Goal: Information Seeking & Learning: Understand process/instructions

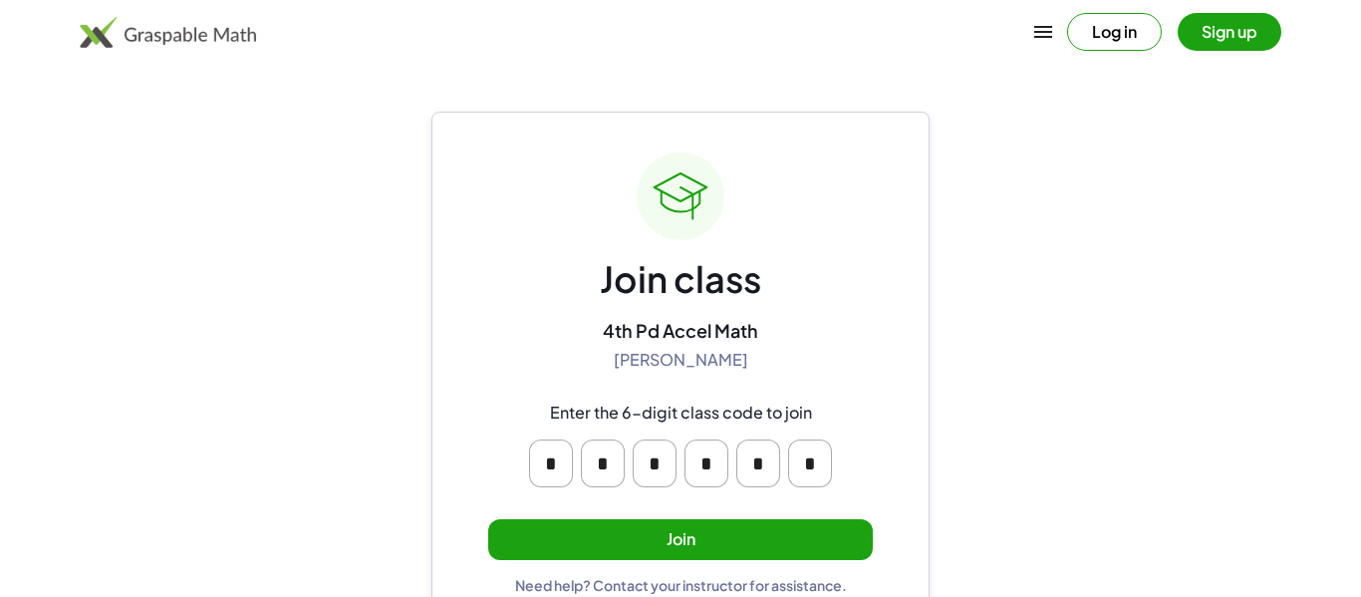
scroll to position [38, 0]
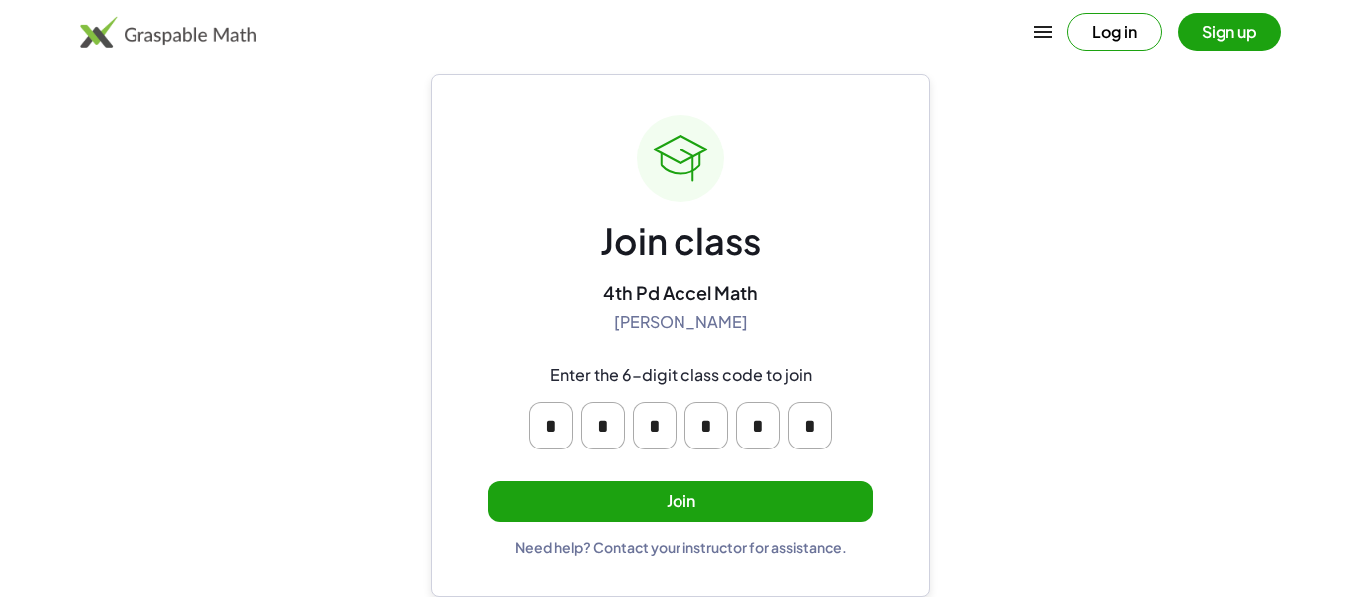
click at [638, 495] on button "Join" at bounding box center [680, 501] width 385 height 41
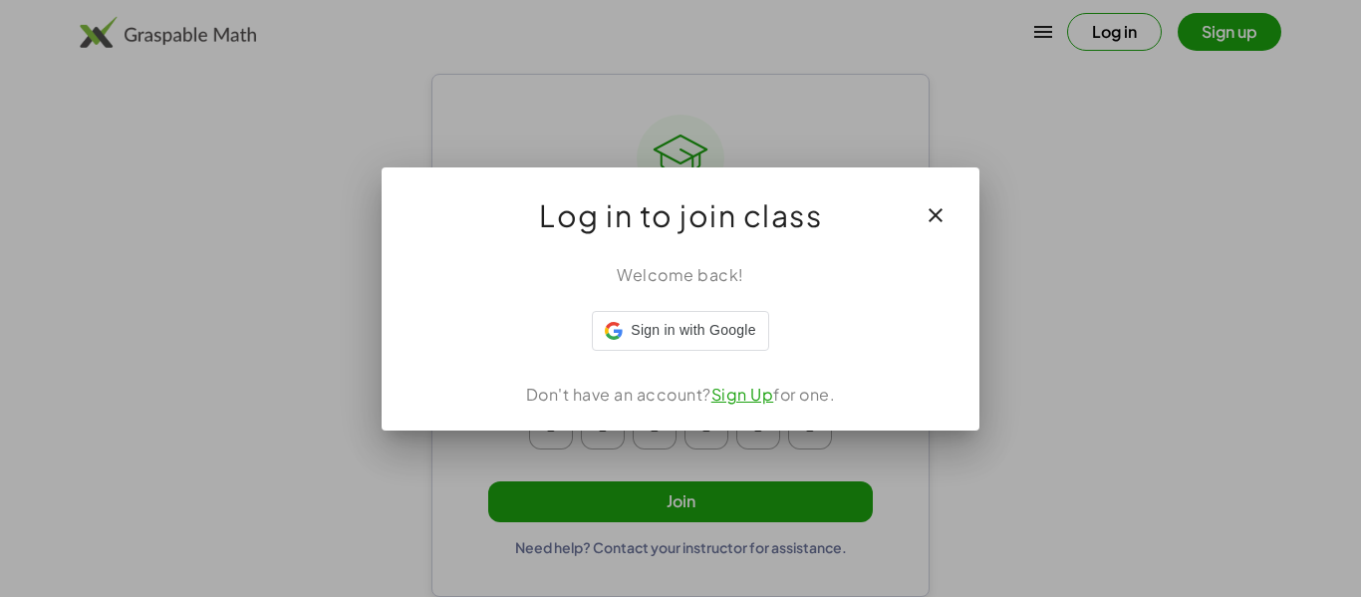
scroll to position [0, 0]
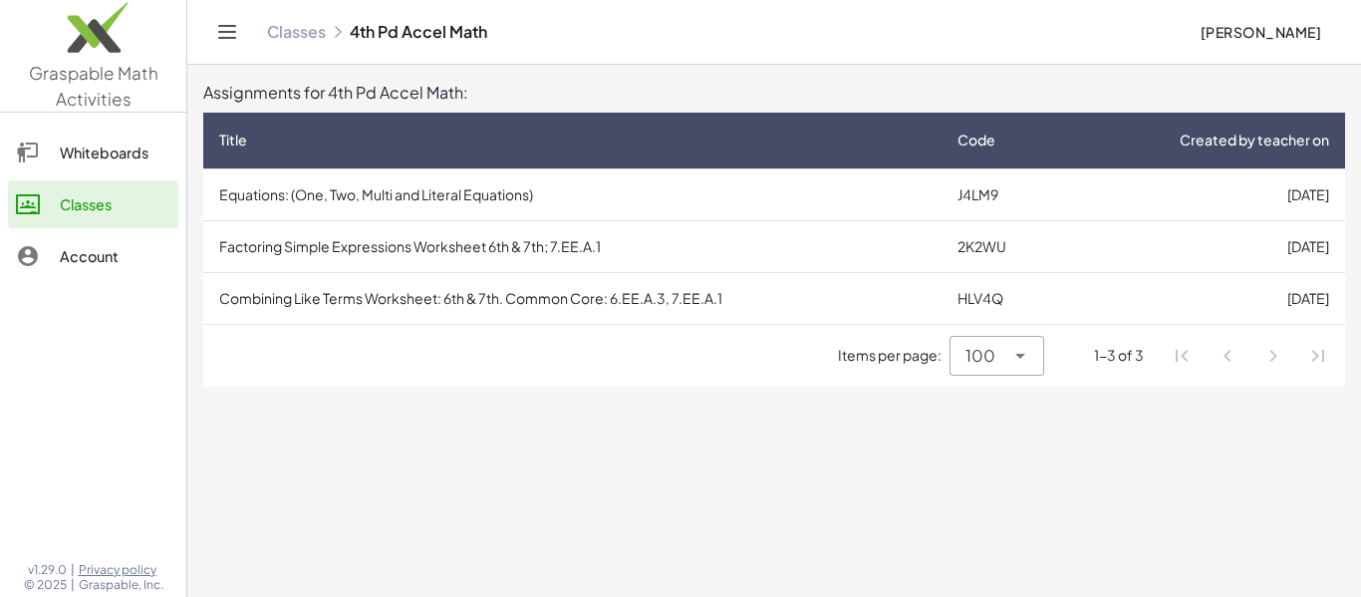
click at [468, 190] on td "Equations: (One, Two, Multi and Literal Equations)" at bounding box center [572, 194] width 738 height 52
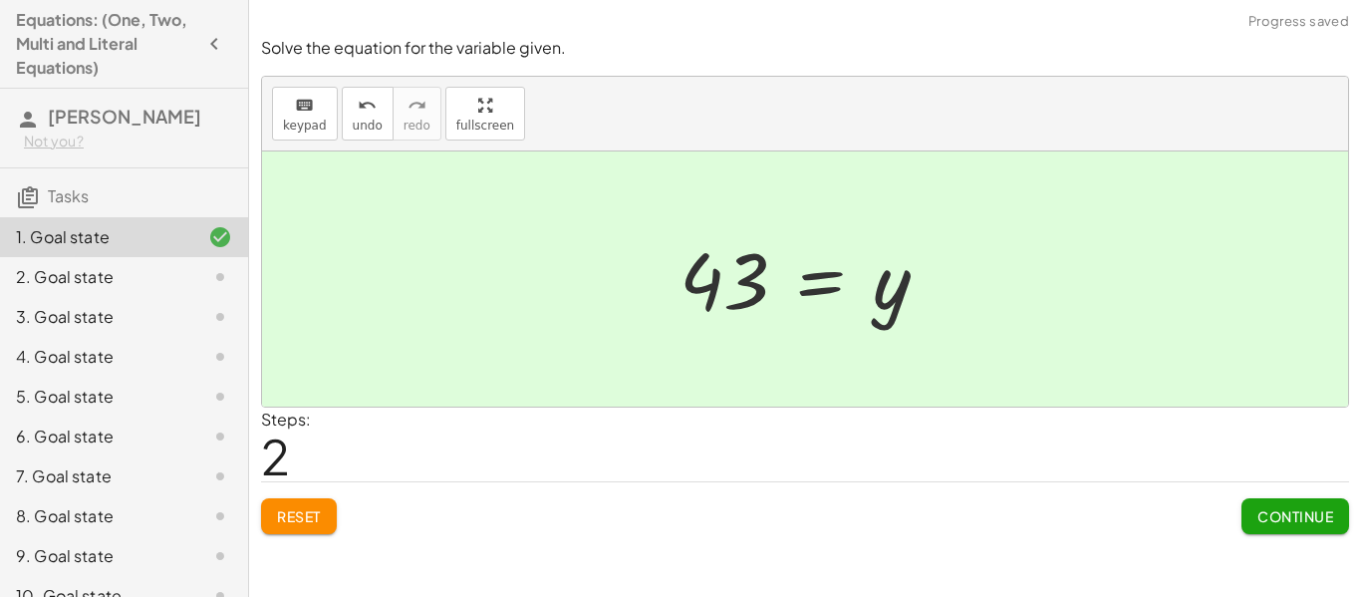
click at [1308, 519] on span "Continue" at bounding box center [1296, 516] width 76 height 18
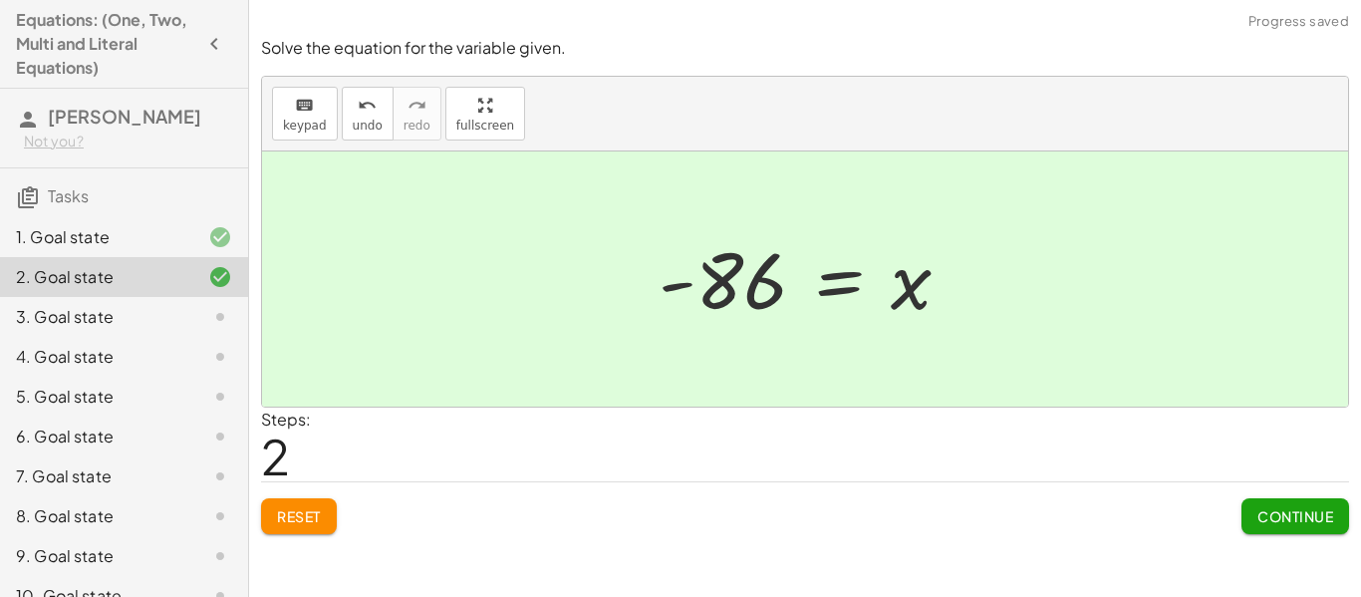
click at [1282, 516] on span "Continue" at bounding box center [1296, 516] width 76 height 18
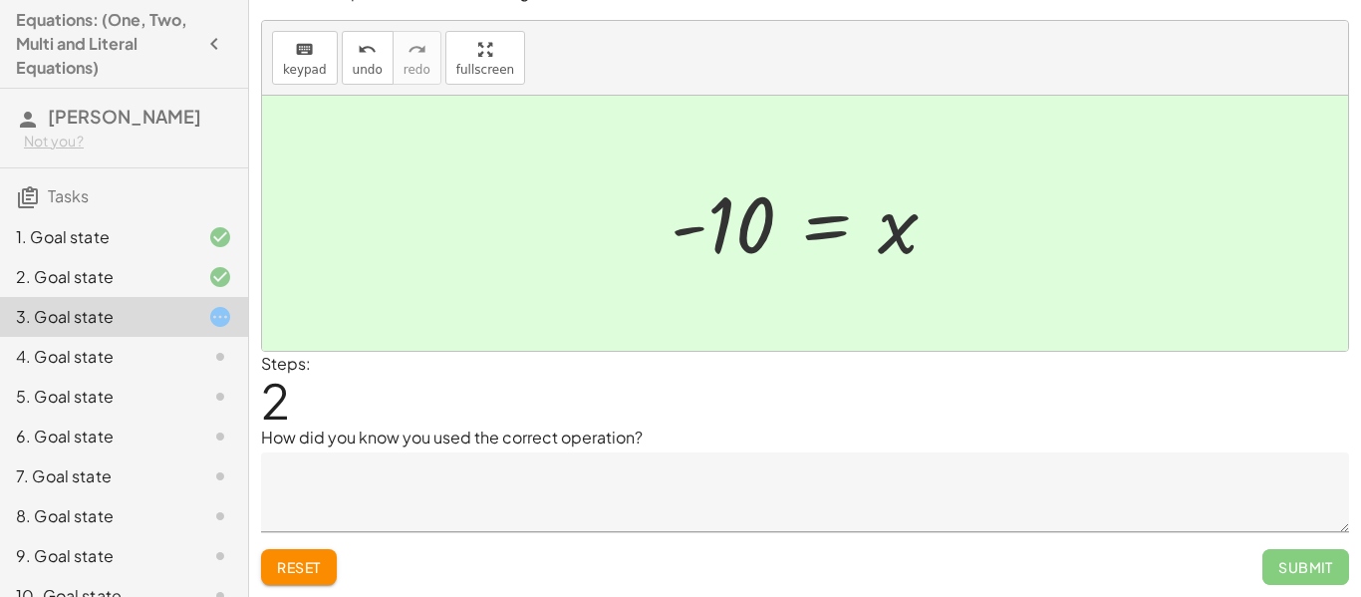
scroll to position [24, 0]
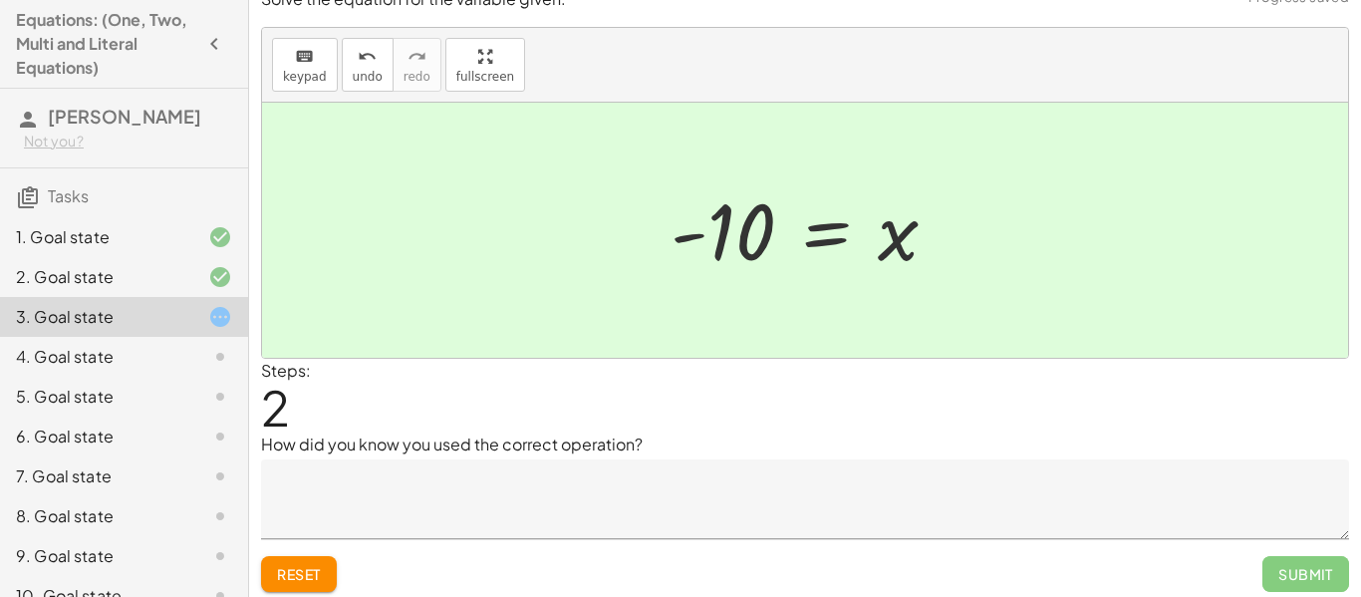
click at [1027, 490] on textarea at bounding box center [805, 499] width 1088 height 80
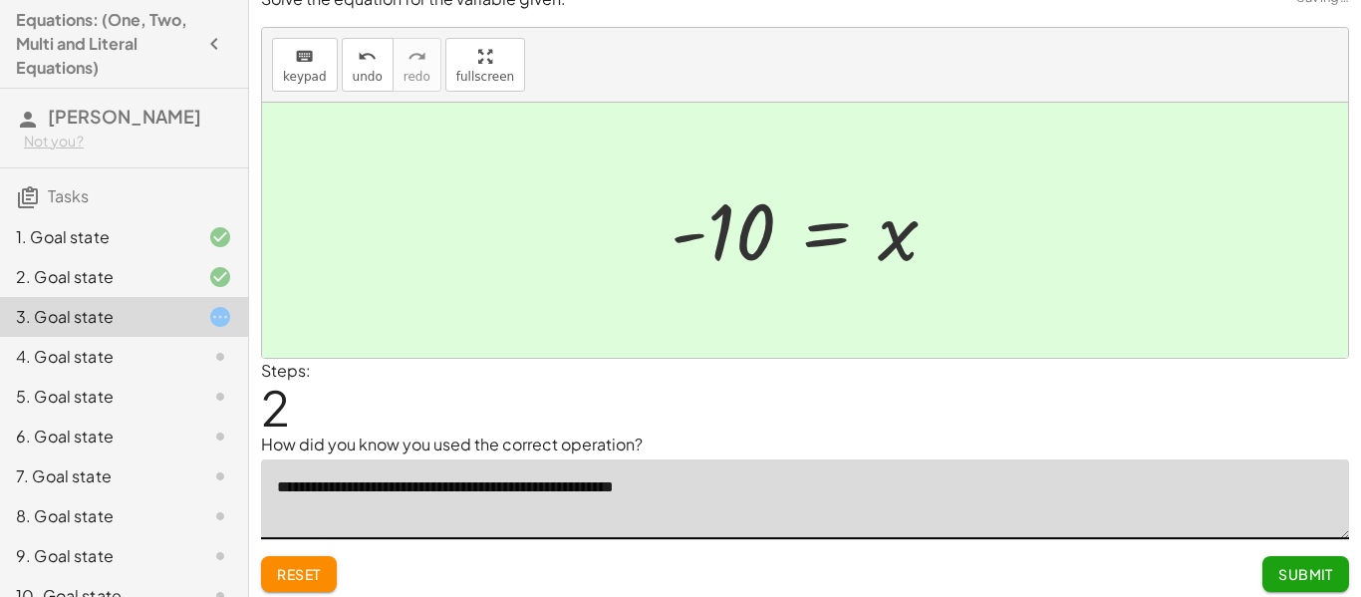
click at [647, 492] on textarea "**********" at bounding box center [805, 499] width 1088 height 80
click at [641, 491] on textarea "**********" at bounding box center [805, 499] width 1088 height 80
click at [763, 482] on textarea "**********" at bounding box center [805, 499] width 1088 height 80
type textarea "**********"
click at [1296, 581] on span "Submit" at bounding box center [1306, 574] width 55 height 18
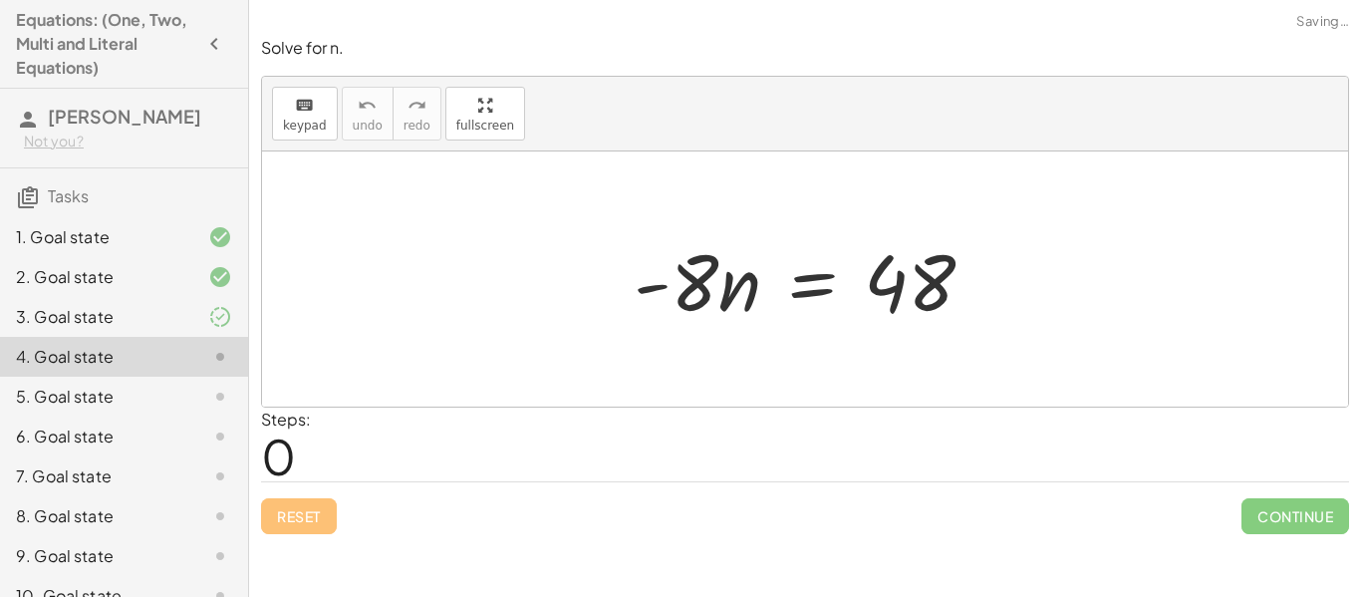
scroll to position [0, 0]
drag, startPoint x: 696, startPoint y: 295, endPoint x: 910, endPoint y: 377, distance: 229.3
click at [910, 377] on div "· - 8 · - 8 · n = 48" at bounding box center [805, 278] width 1086 height 255
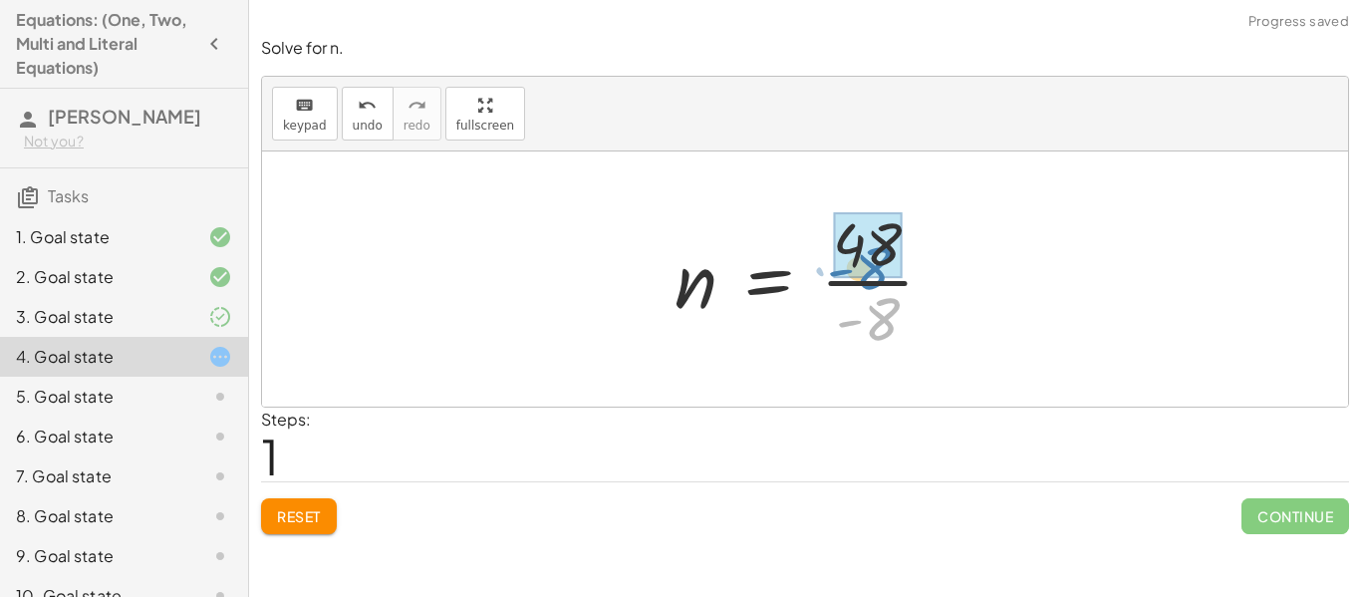
drag, startPoint x: 885, startPoint y: 319, endPoint x: 876, endPoint y: 268, distance: 51.6
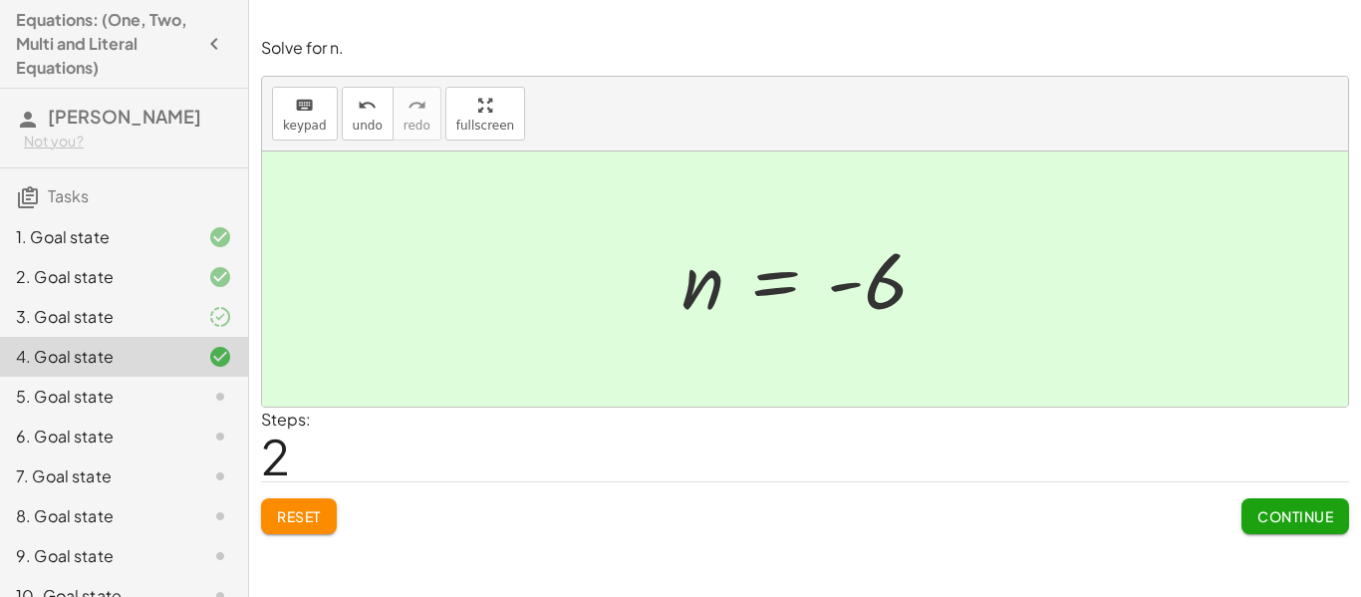
click at [1318, 519] on span "Continue" at bounding box center [1296, 516] width 76 height 18
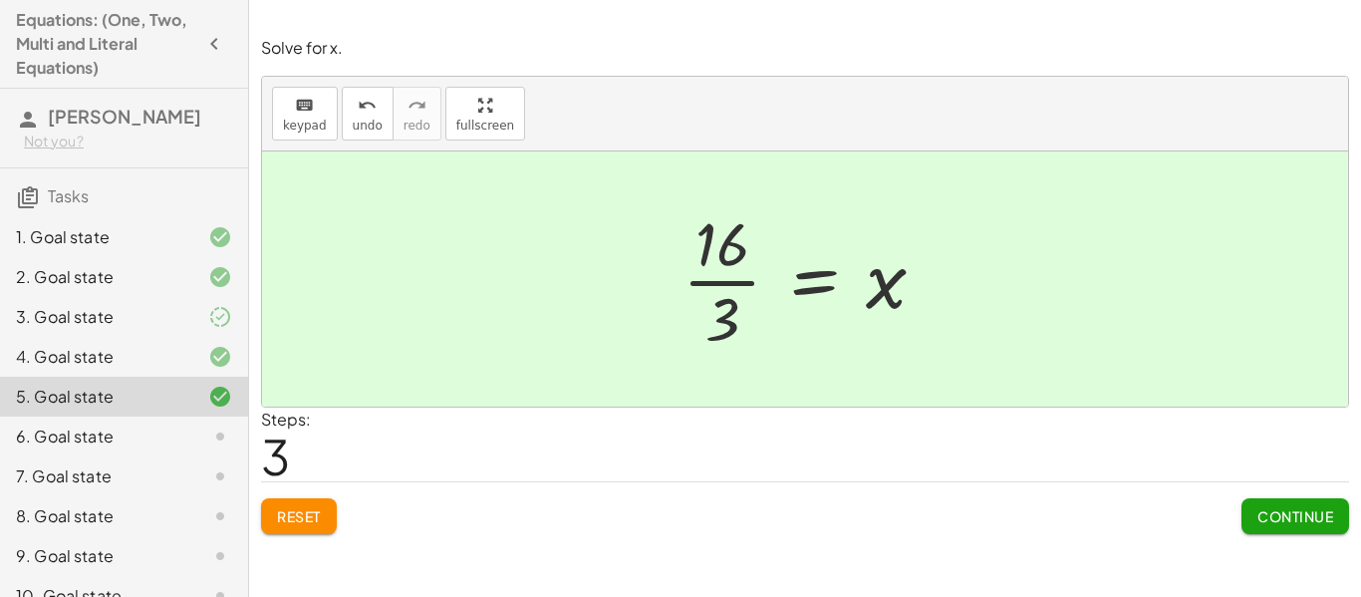
click at [1304, 517] on span "Continue" at bounding box center [1296, 516] width 76 height 18
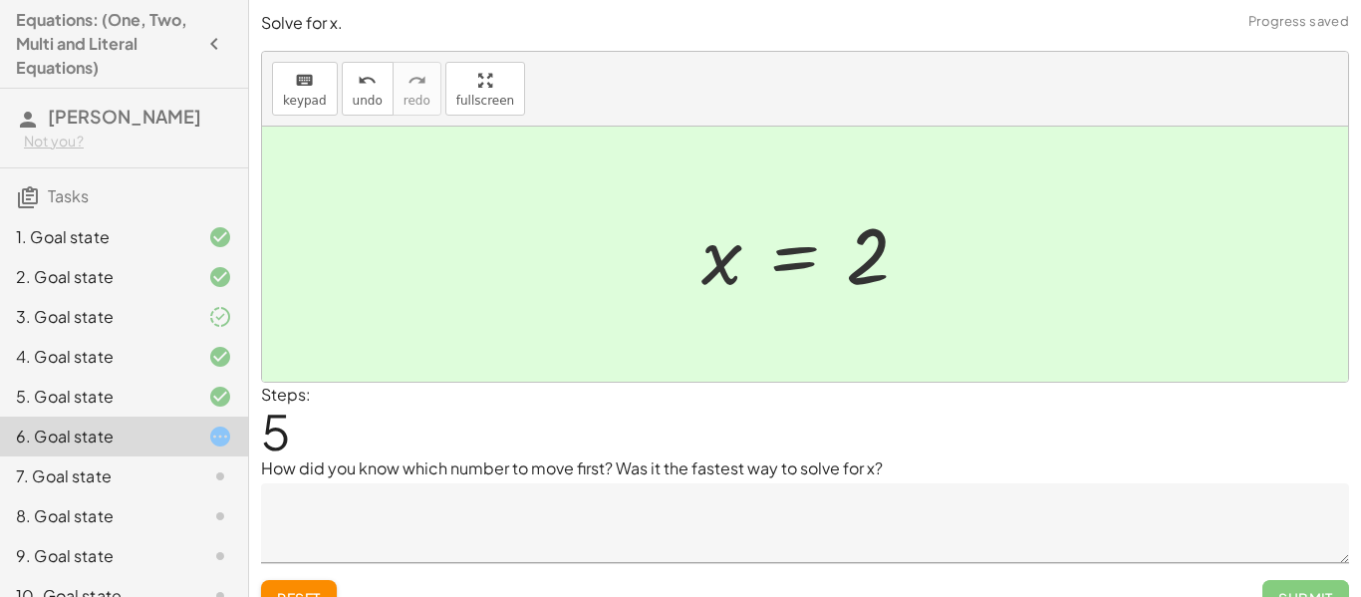
scroll to position [31, 0]
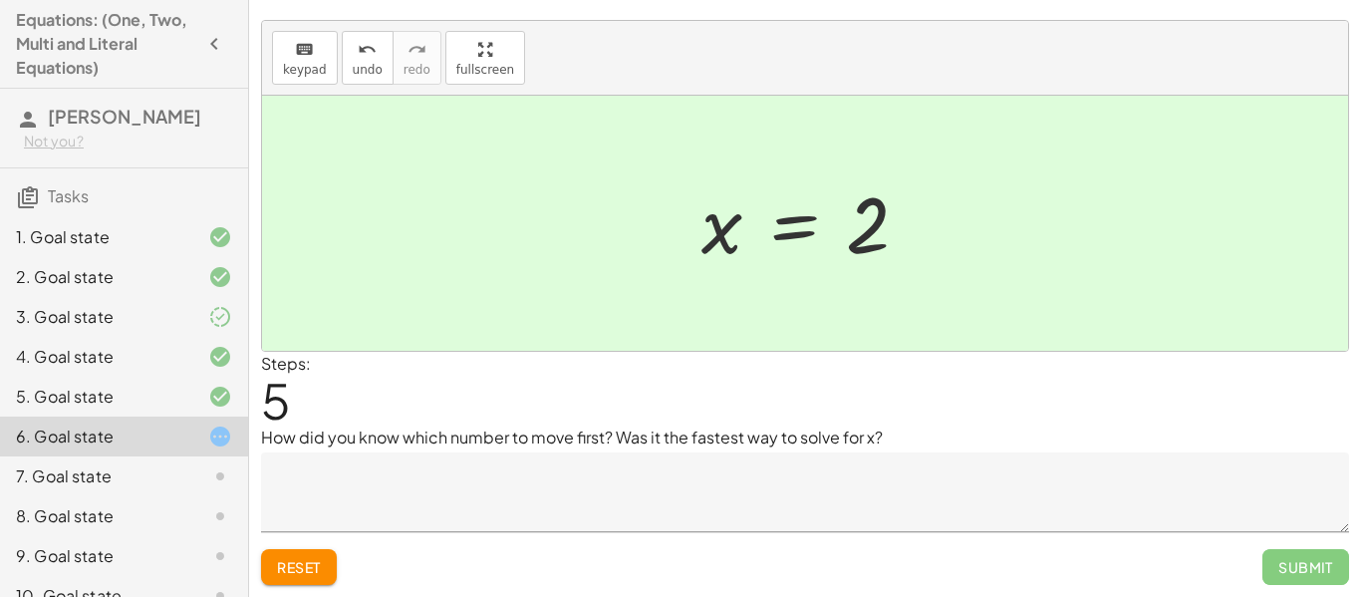
click at [731, 481] on textarea at bounding box center [805, 492] width 1088 height 80
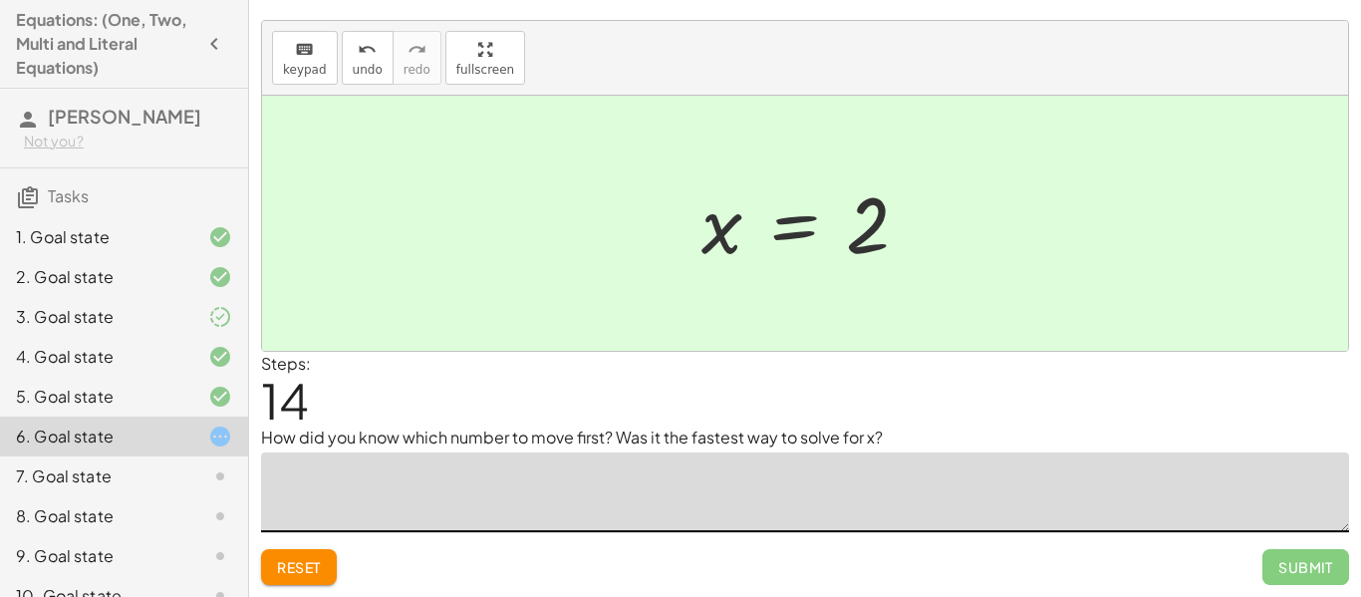
click at [292, 576] on span "Reset" at bounding box center [299, 567] width 44 height 18
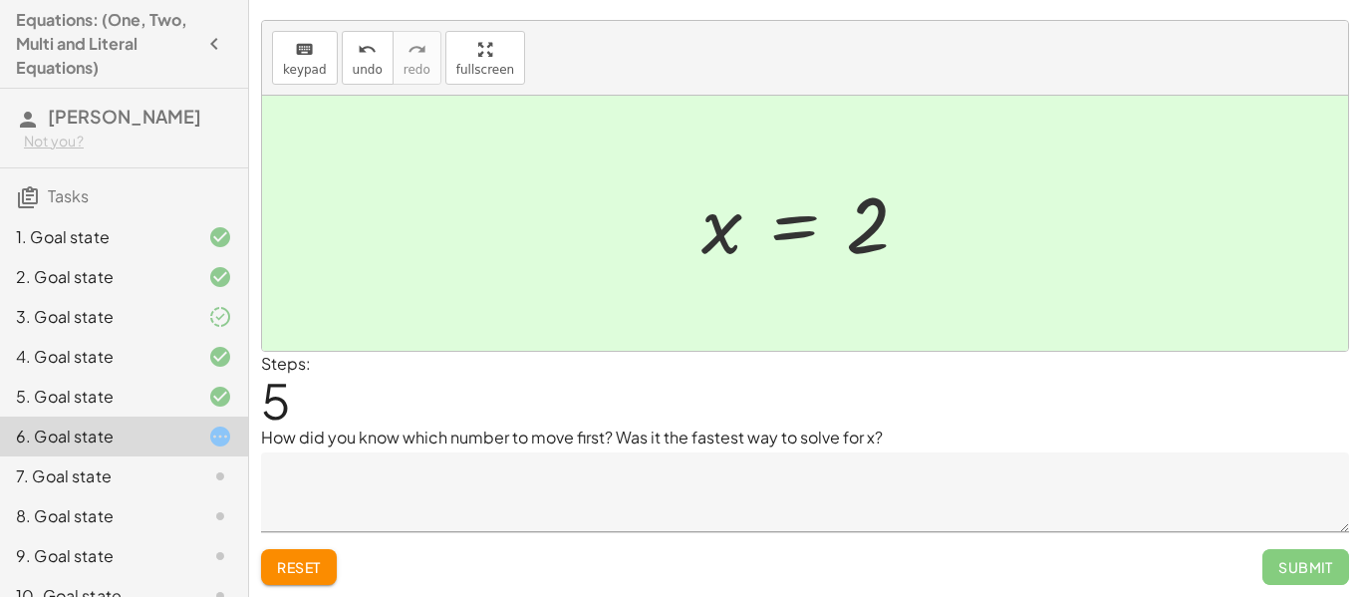
click at [756, 470] on textarea at bounding box center [805, 492] width 1088 height 80
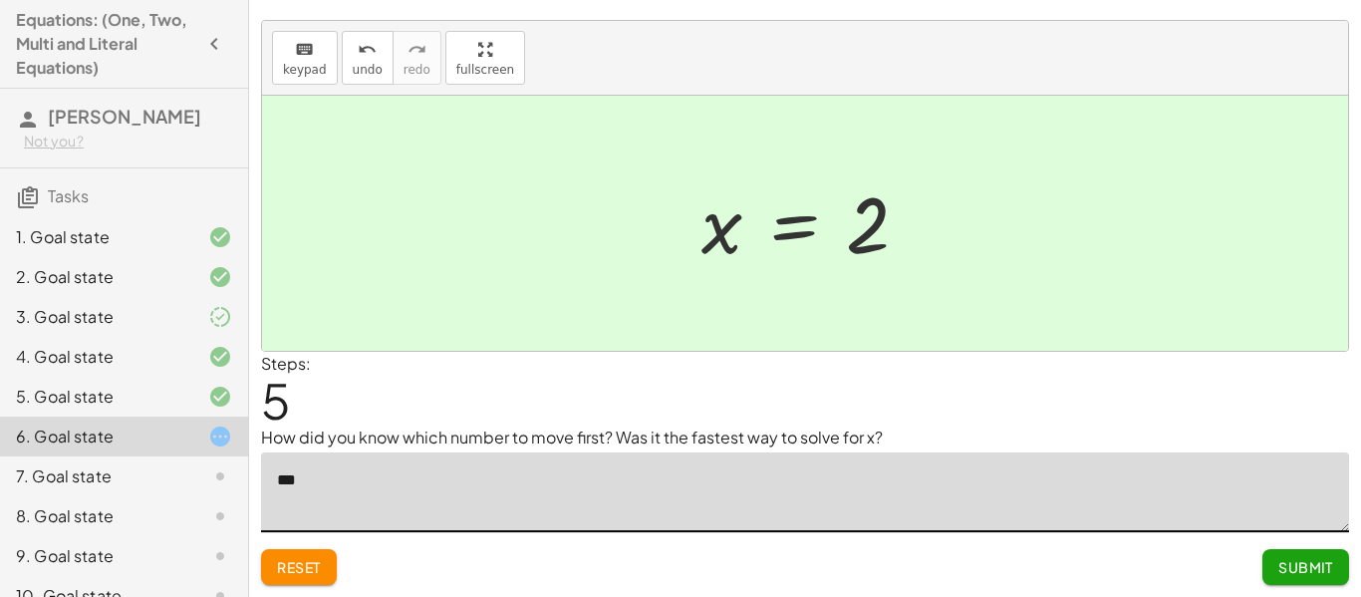
type textarea "*"
type textarea "**********"
click at [1282, 567] on span "Submit" at bounding box center [1306, 567] width 55 height 18
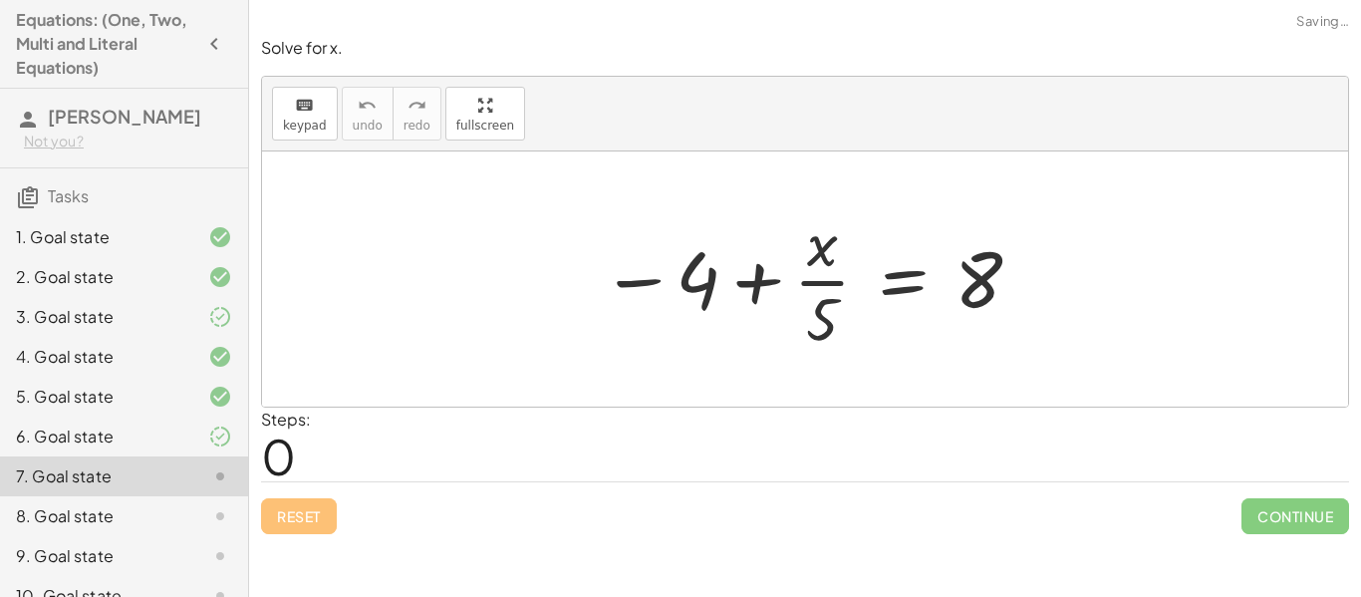
scroll to position [0, 0]
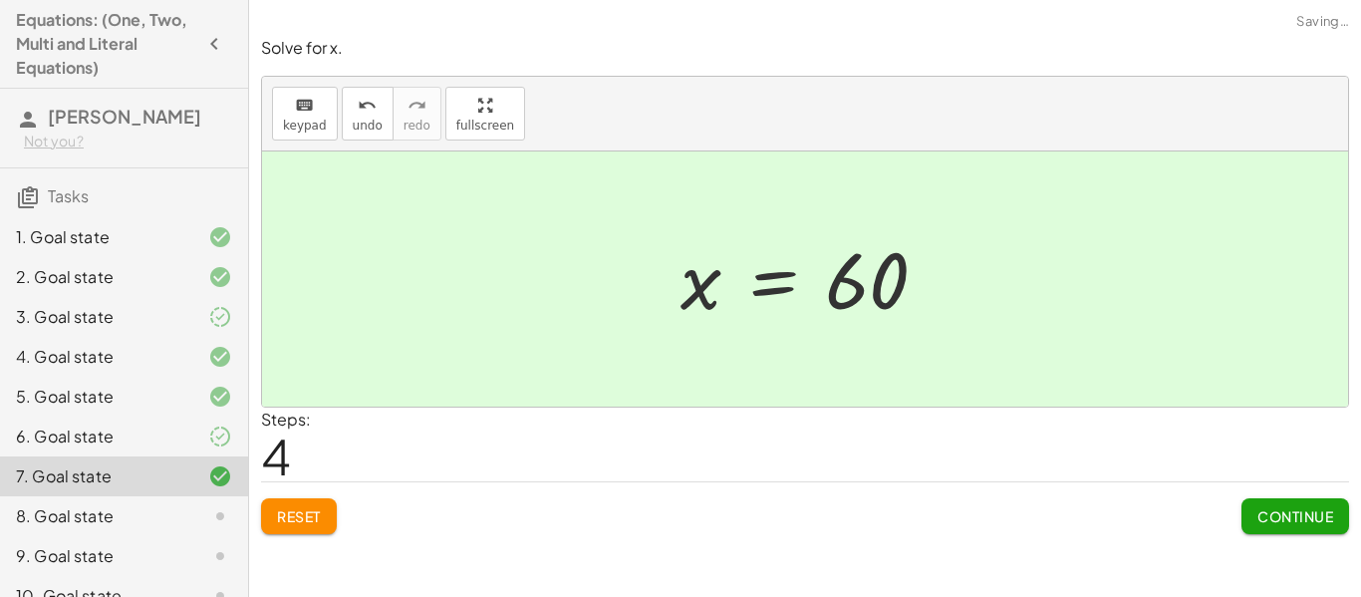
click at [1301, 525] on span "Continue" at bounding box center [1296, 516] width 76 height 18
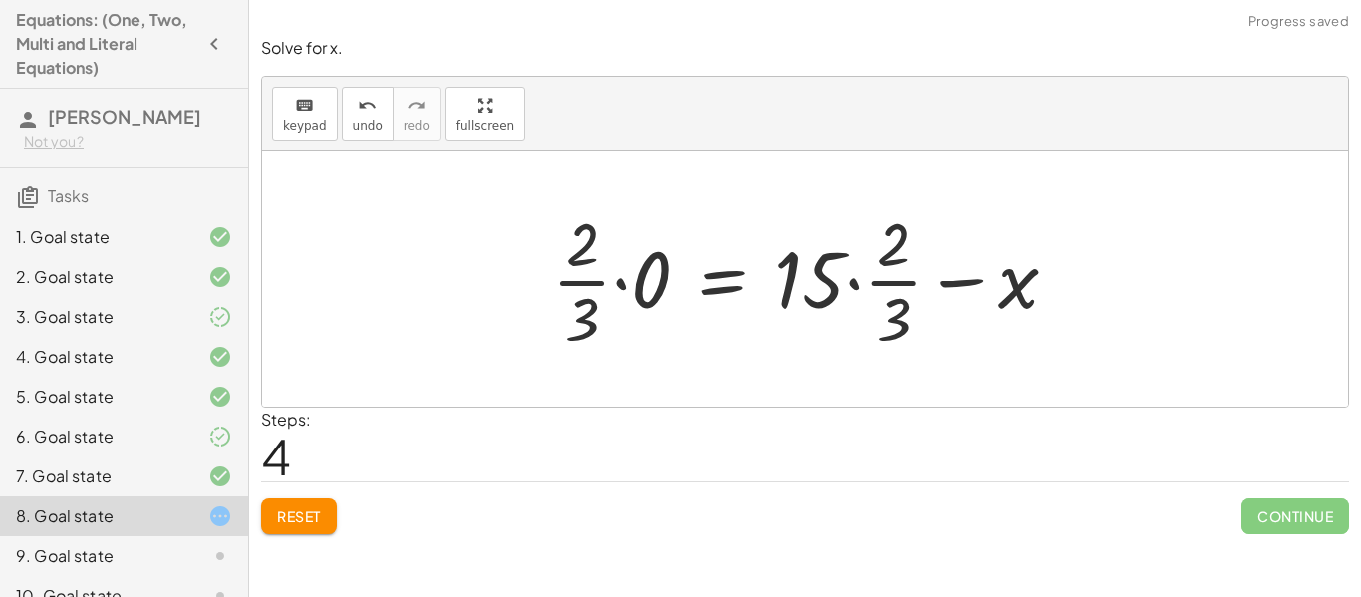
click at [292, 512] on span "Reset" at bounding box center [299, 516] width 44 height 18
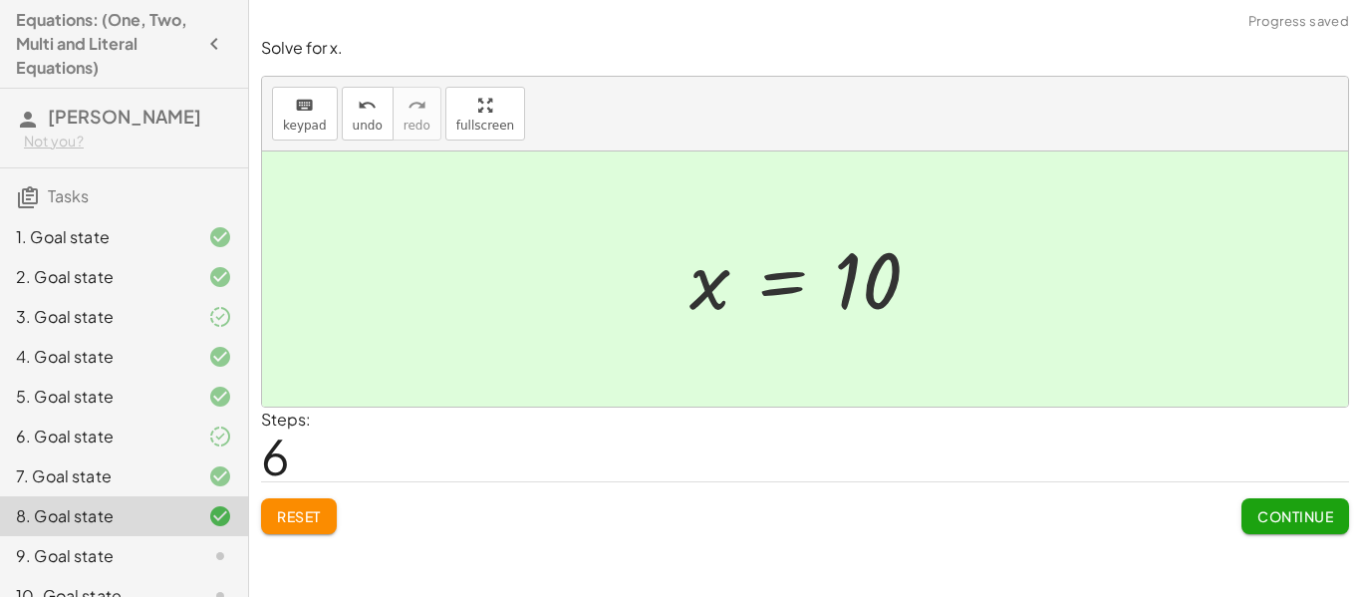
click at [1302, 526] on button "Continue" at bounding box center [1296, 516] width 108 height 36
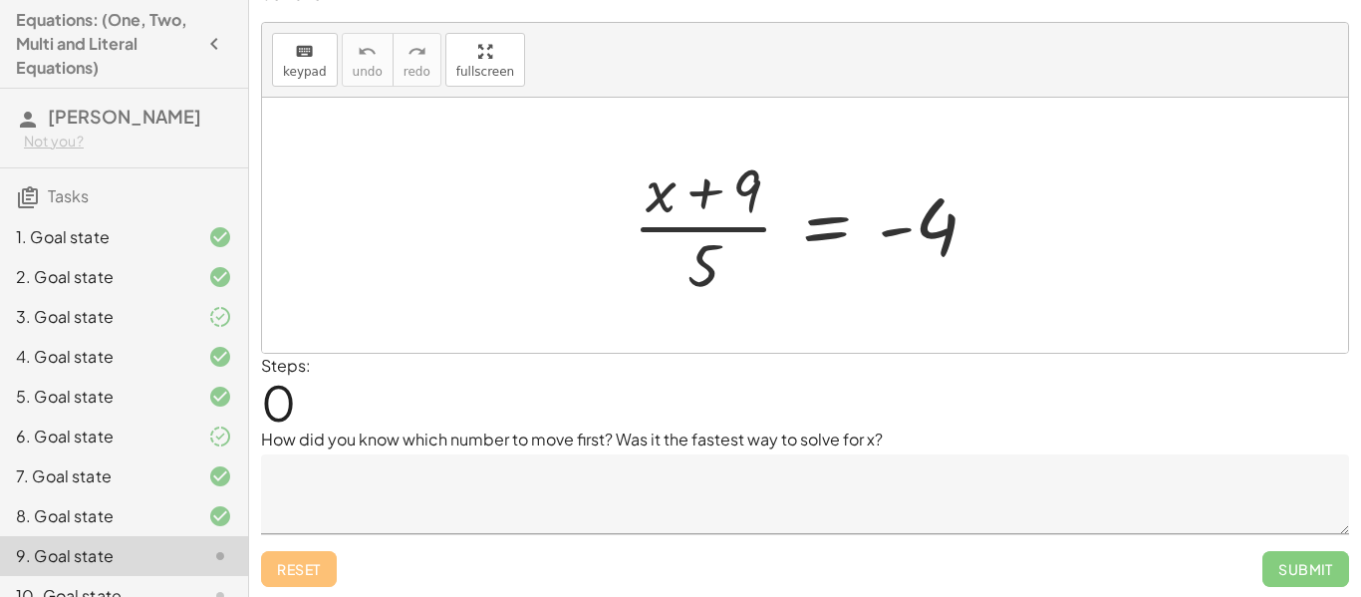
scroll to position [31, 0]
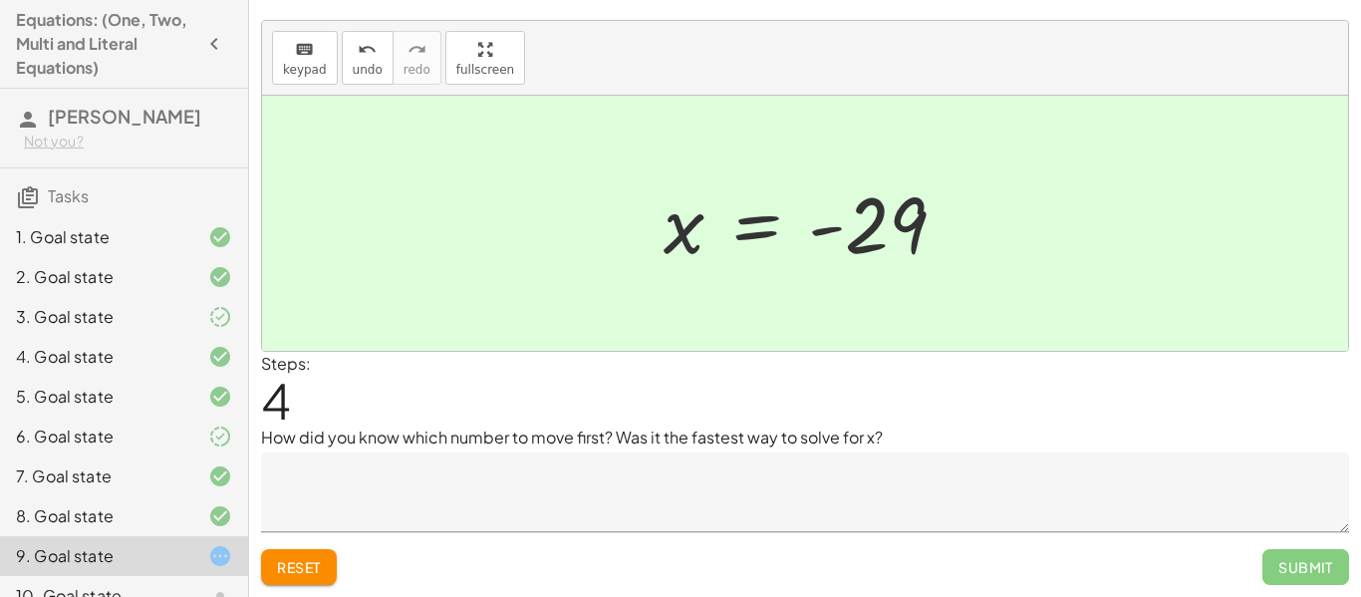
click at [801, 475] on textarea at bounding box center [805, 492] width 1088 height 80
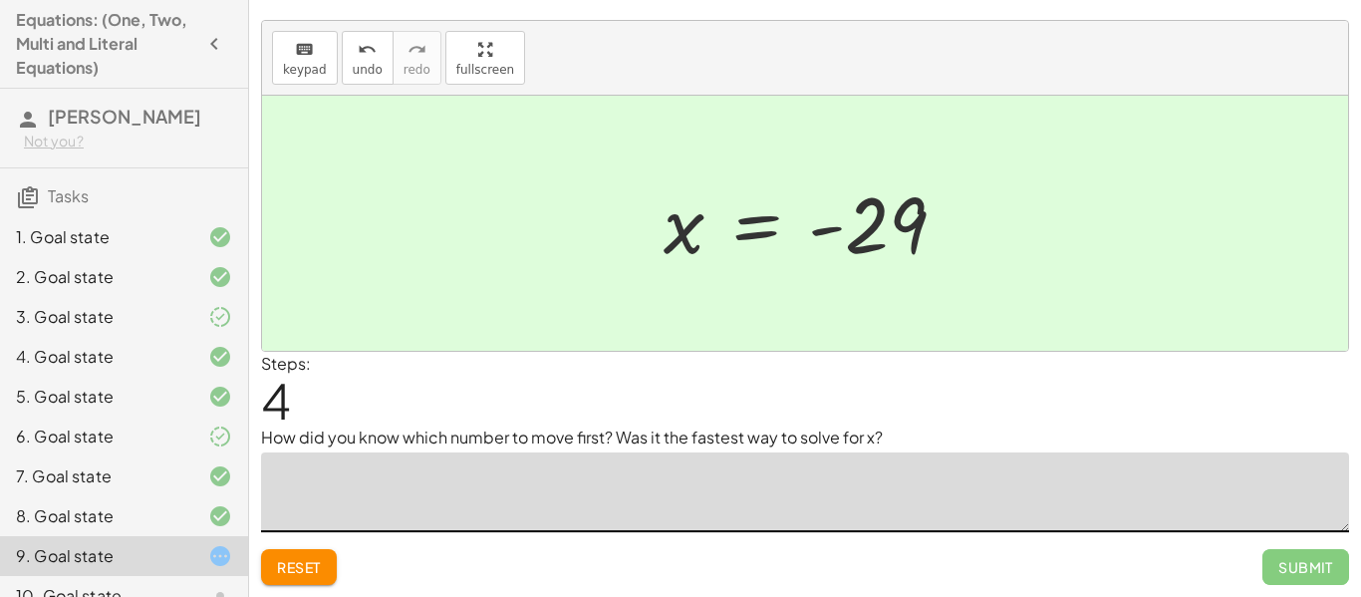
scroll to position [0, 0]
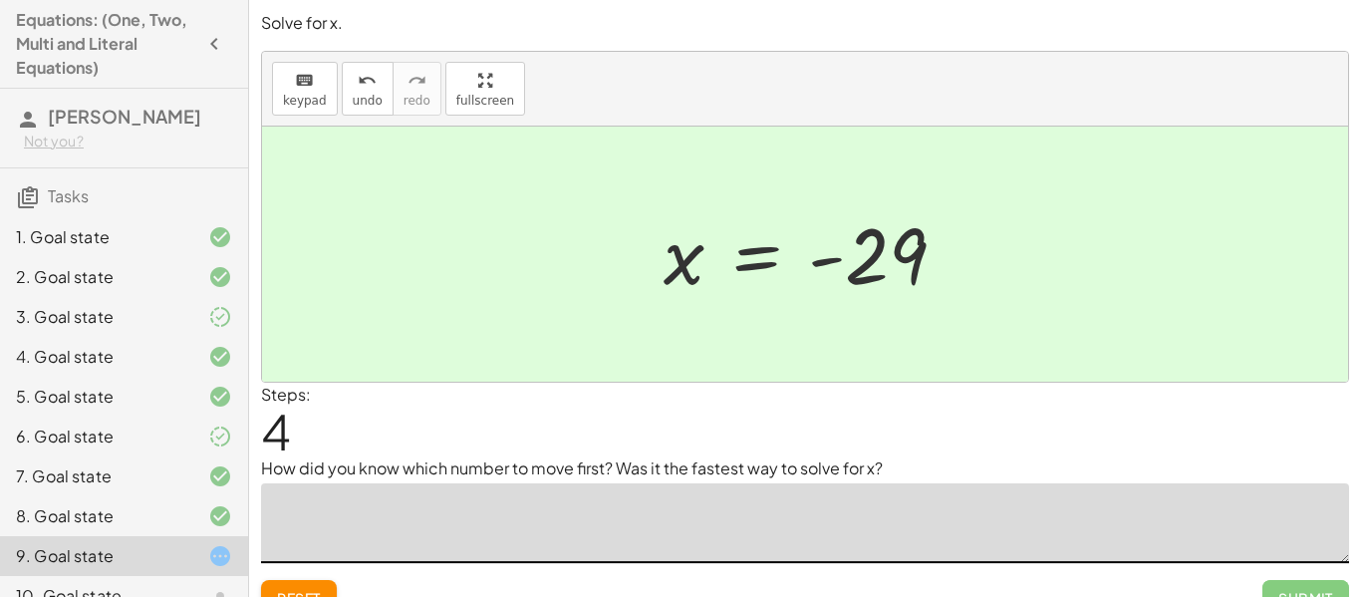
click at [292, 585] on button "Reset" at bounding box center [299, 598] width 76 height 36
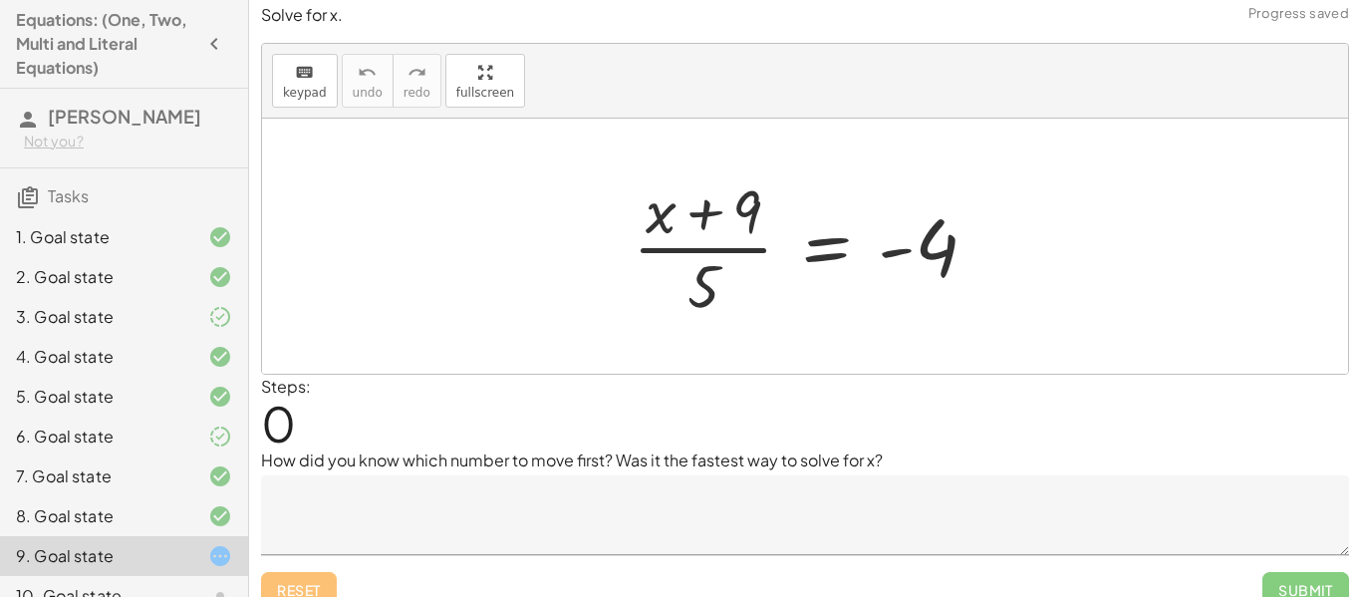
scroll to position [31, 0]
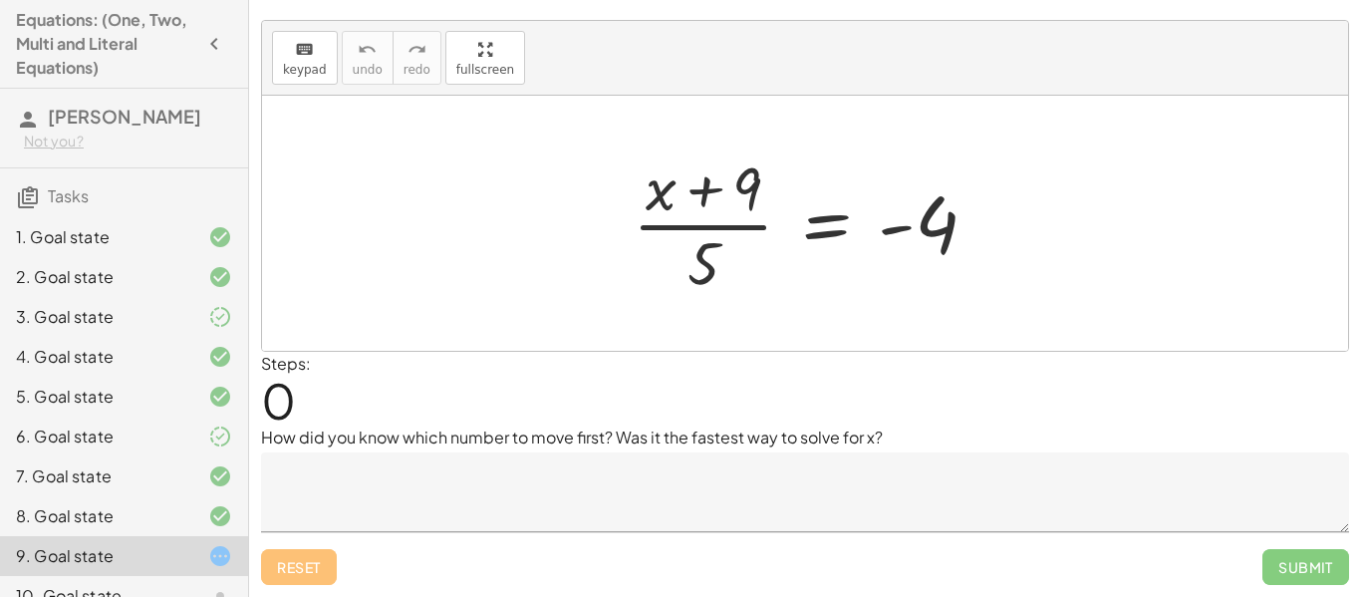
click at [511, 486] on textarea at bounding box center [805, 492] width 1088 height 80
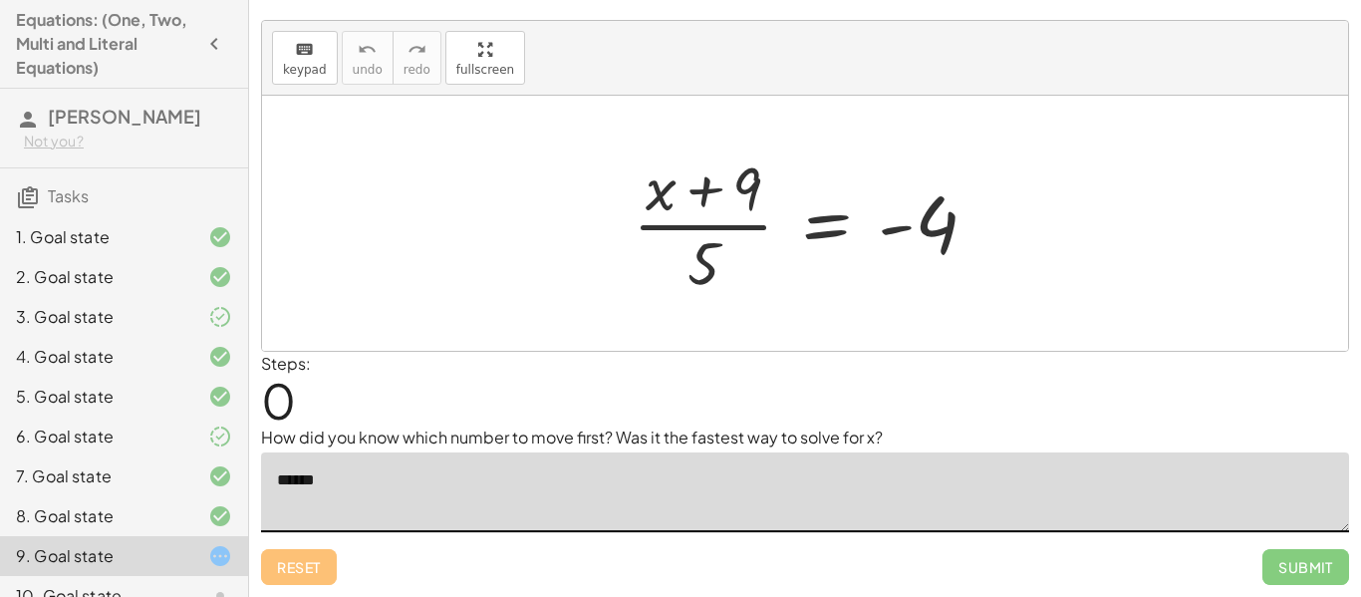
type textarea "*******"
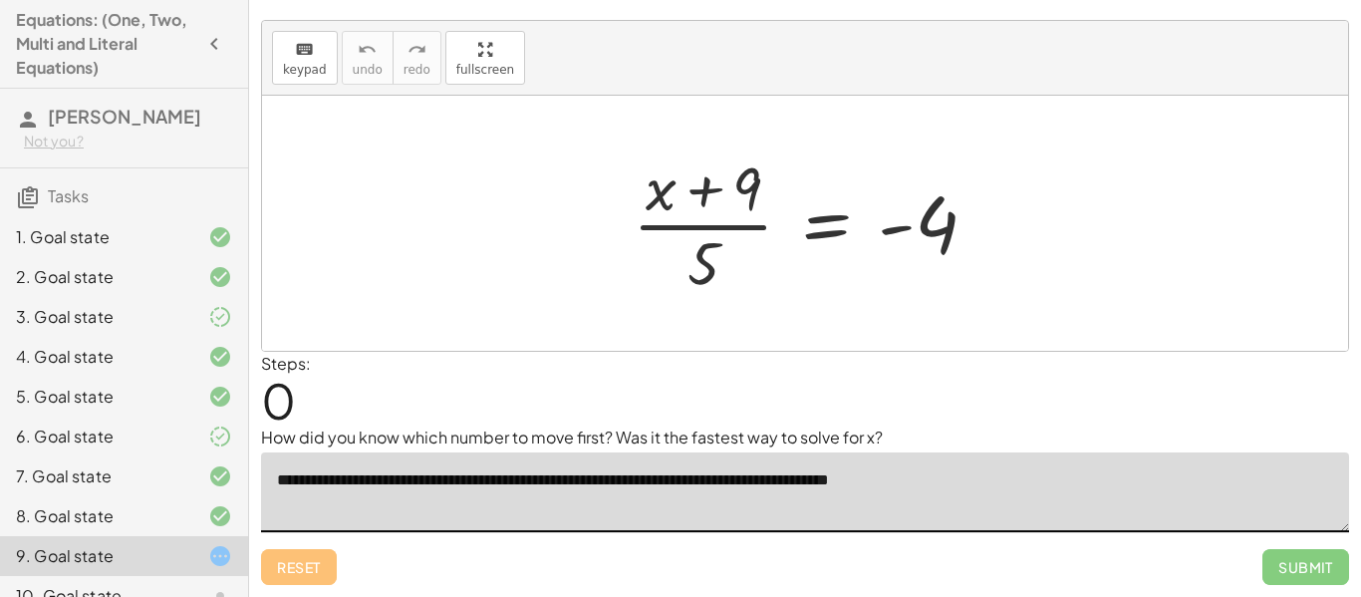
type textarea "**********"
click at [712, 238] on div at bounding box center [813, 222] width 381 height 153
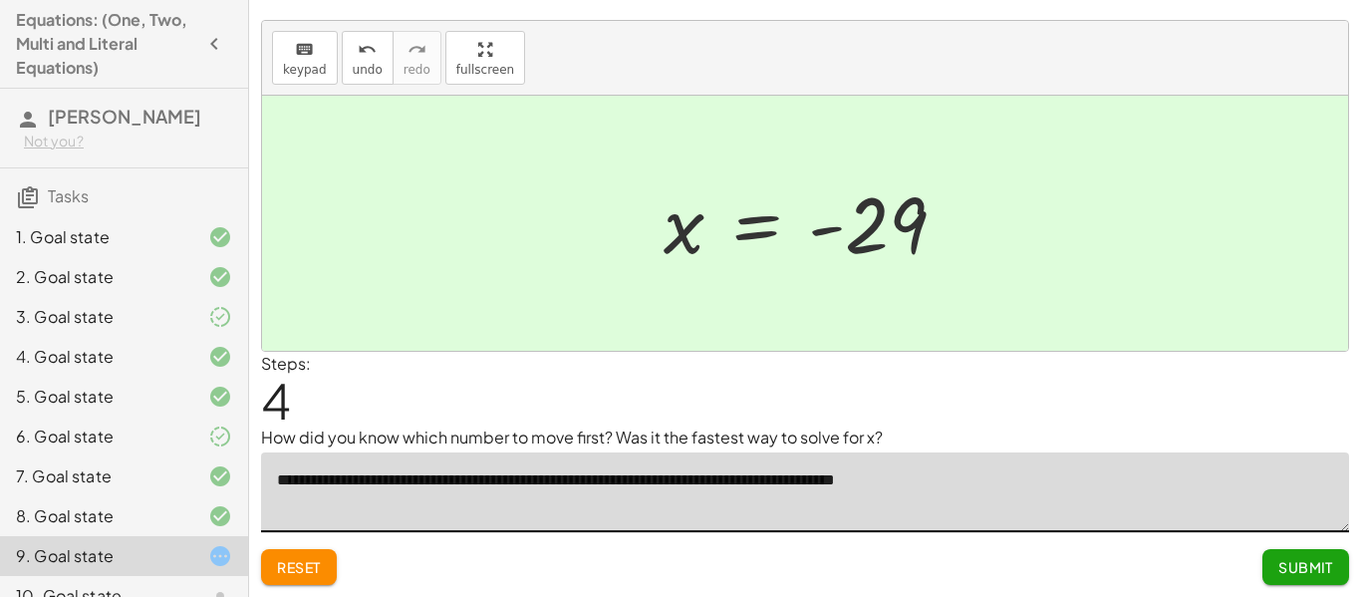
click at [1327, 568] on span "Submit" at bounding box center [1306, 567] width 55 height 18
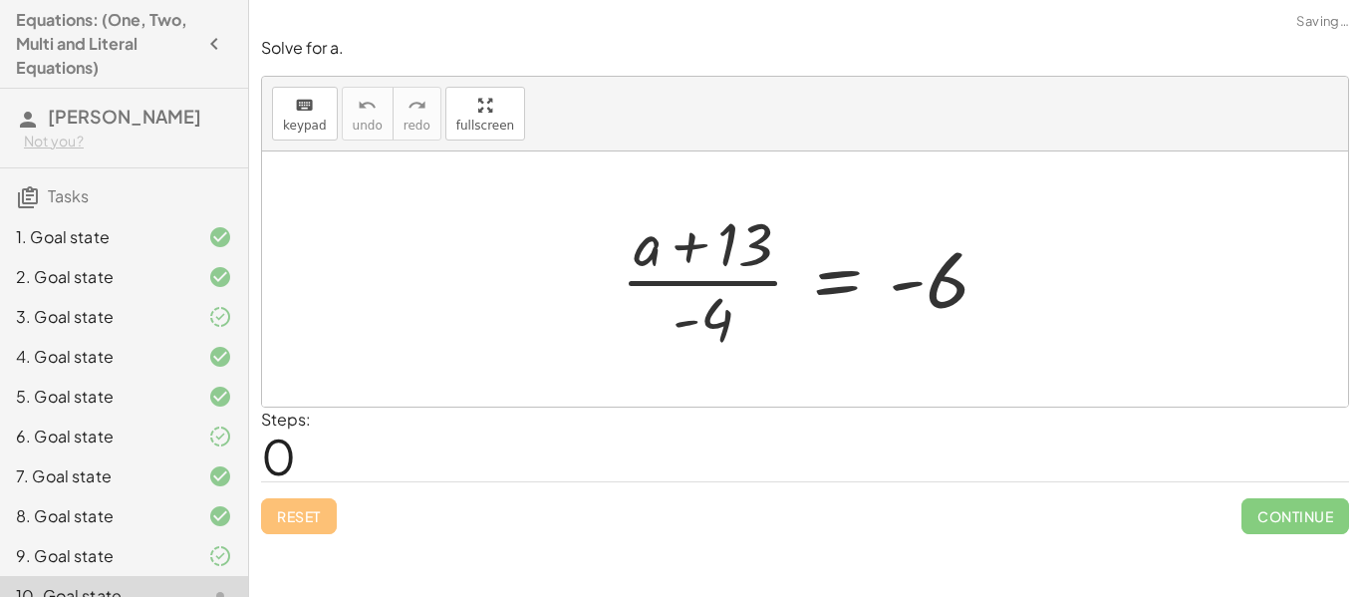
scroll to position [0, 0]
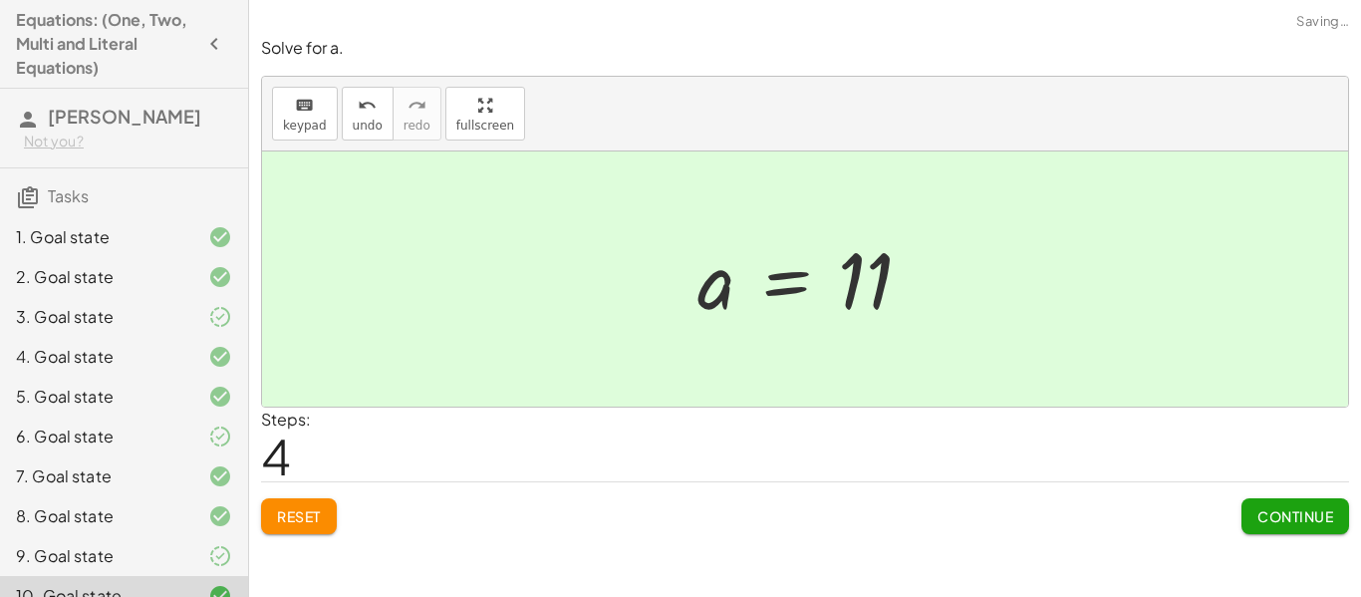
click at [1311, 521] on span "Continue" at bounding box center [1296, 516] width 76 height 18
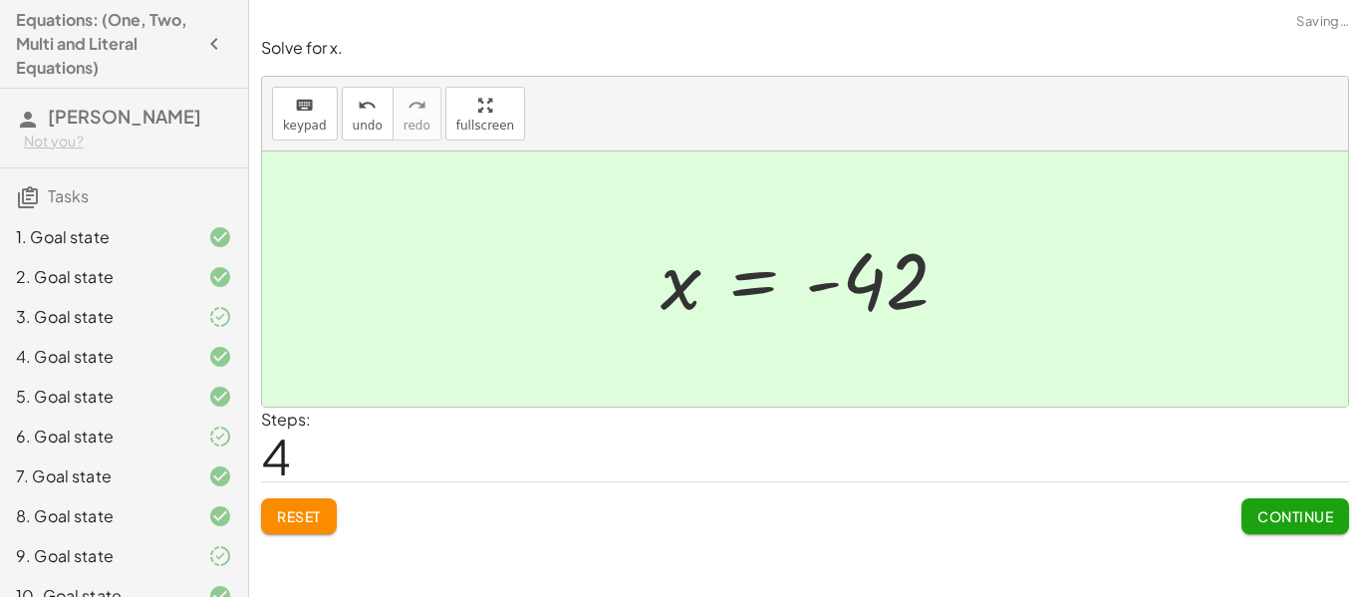
click at [1265, 528] on button "Continue" at bounding box center [1296, 516] width 108 height 36
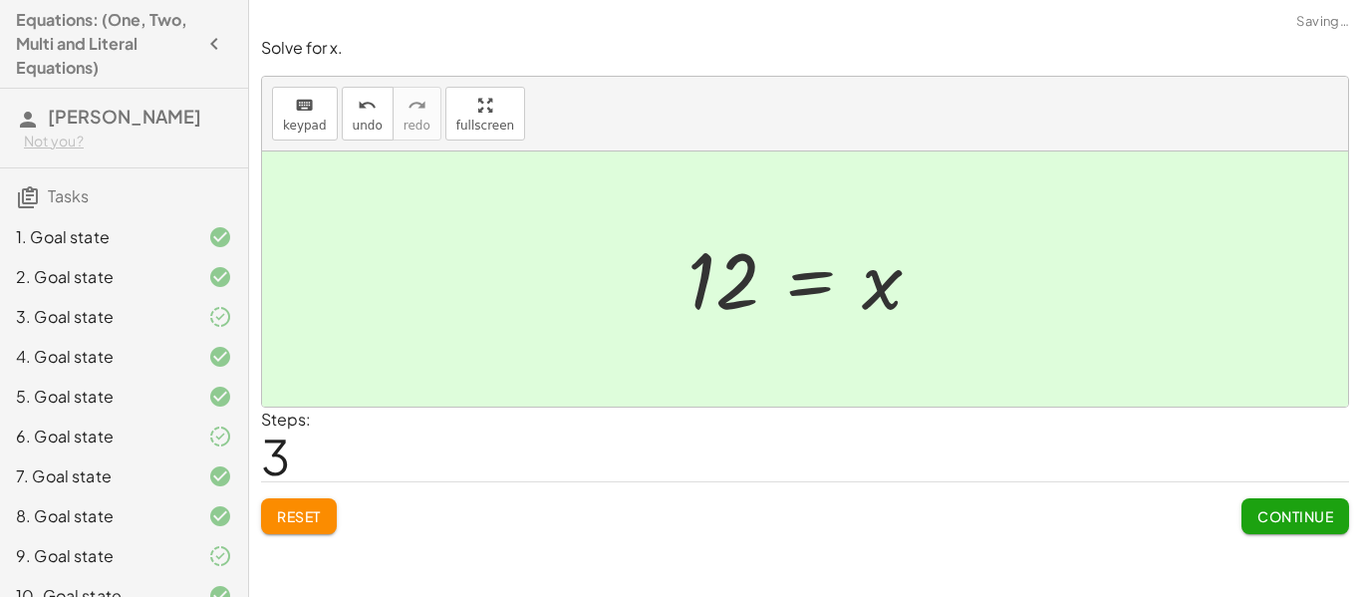
click at [1306, 513] on span "Continue" at bounding box center [1296, 516] width 76 height 18
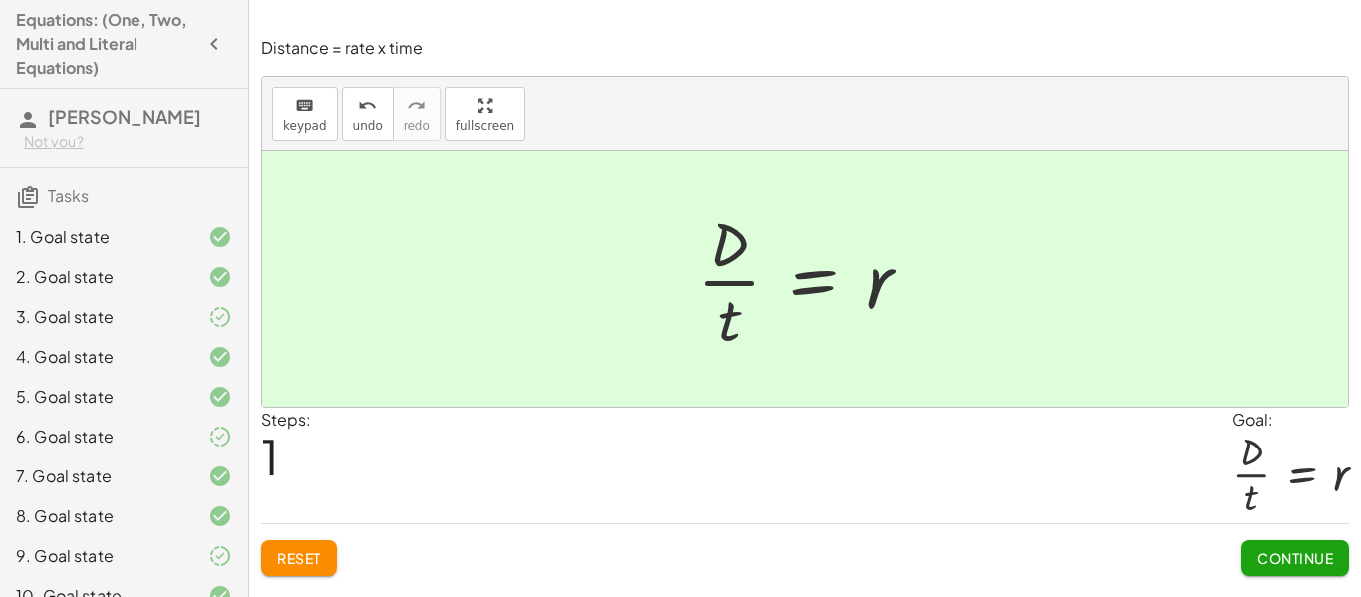
click at [1293, 554] on span "Continue" at bounding box center [1296, 558] width 76 height 18
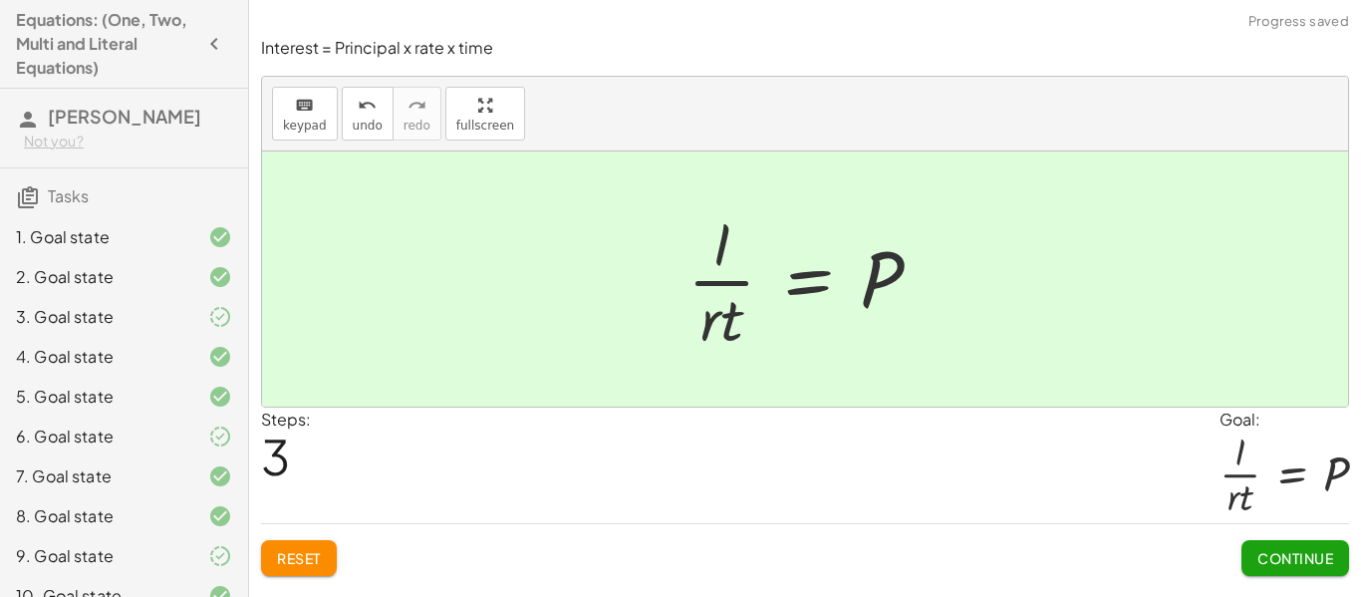
click at [1294, 570] on button "Continue" at bounding box center [1296, 558] width 108 height 36
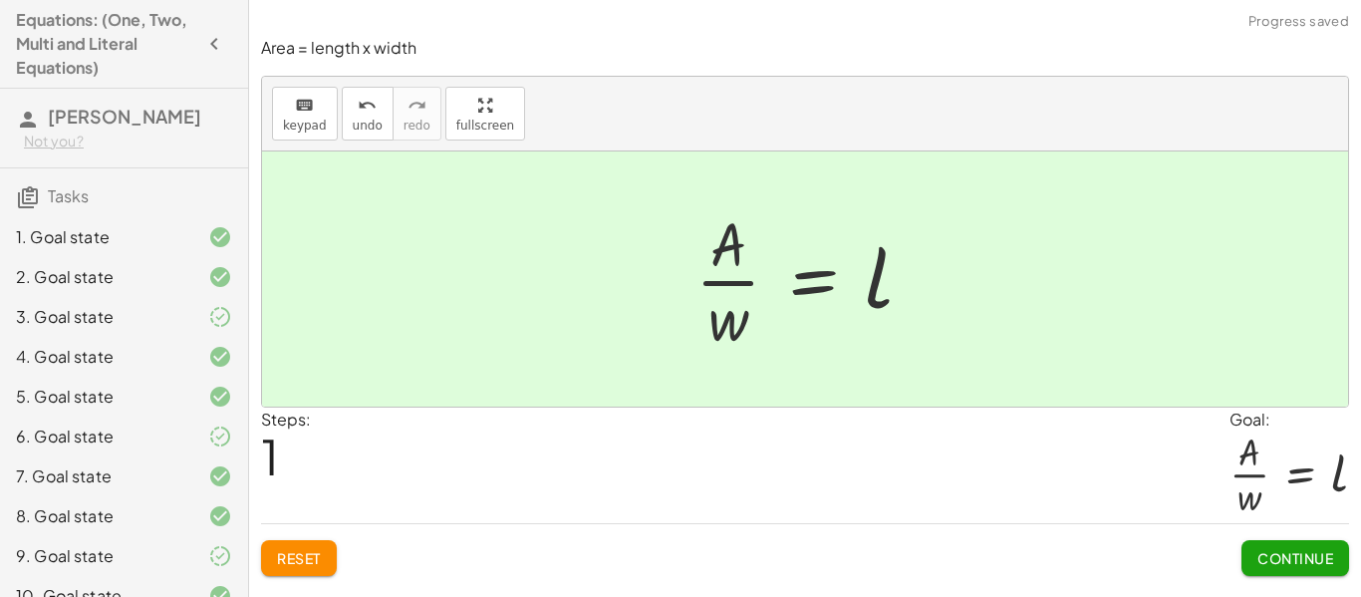
click at [1303, 560] on span "Continue" at bounding box center [1296, 558] width 76 height 18
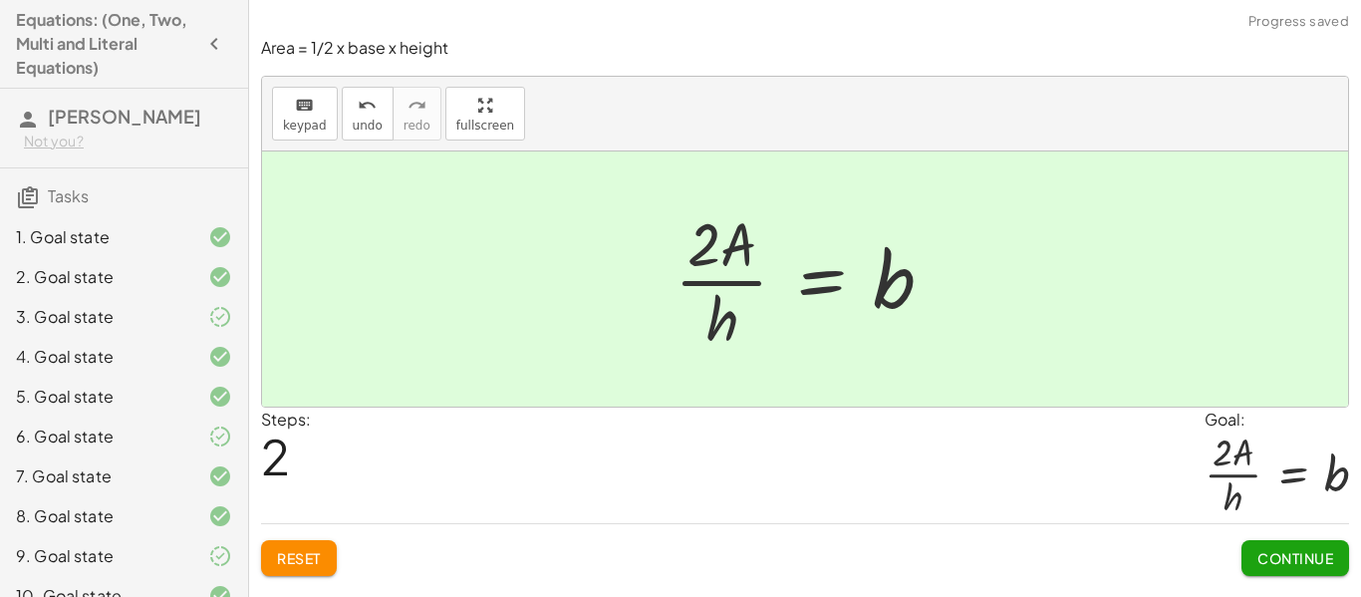
click at [1321, 562] on span "Continue" at bounding box center [1296, 558] width 76 height 18
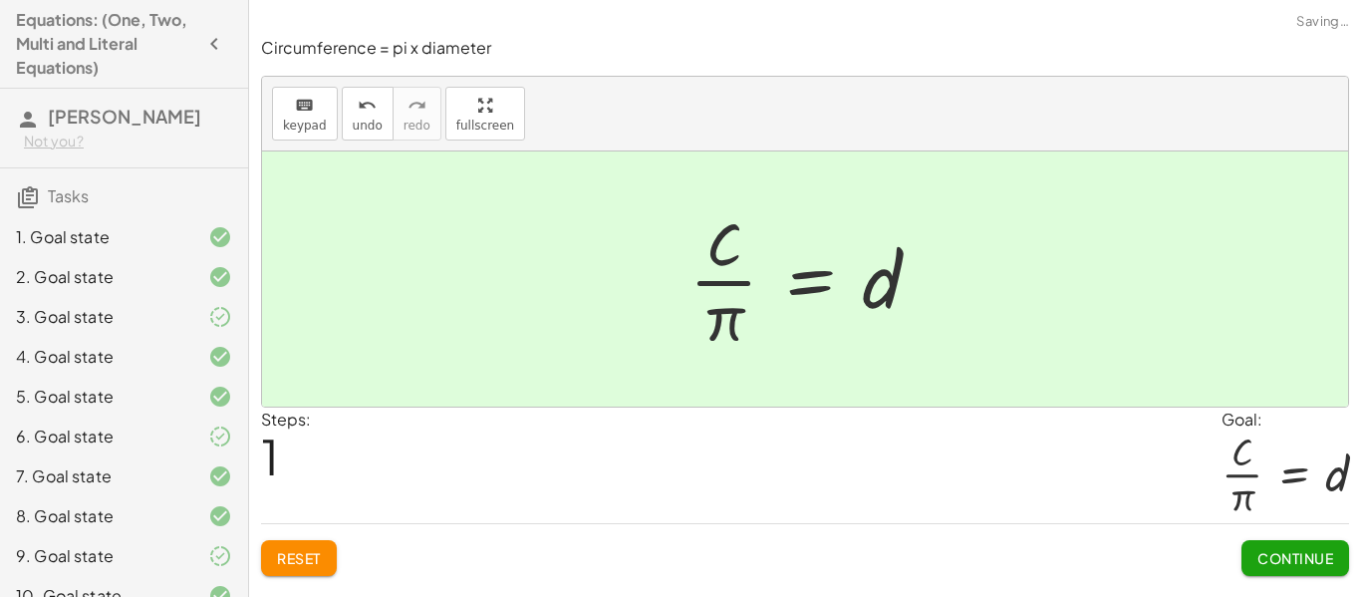
click at [1307, 559] on span "Continue" at bounding box center [1296, 558] width 76 height 18
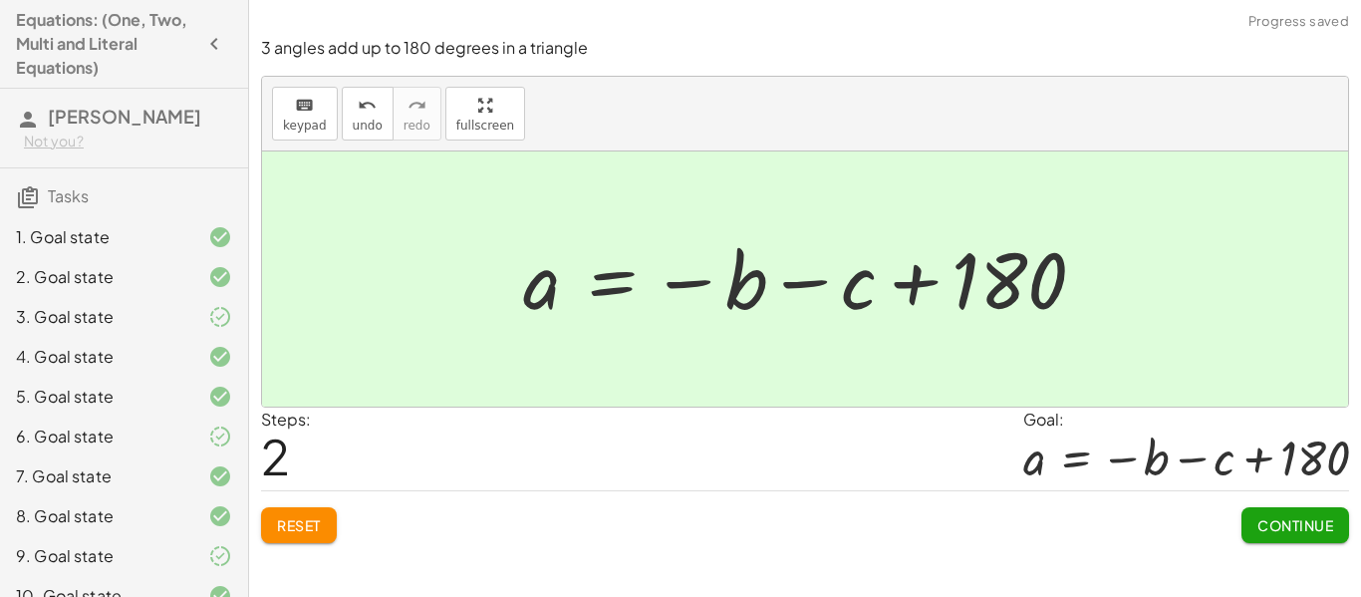
click at [1303, 529] on span "Continue" at bounding box center [1296, 525] width 76 height 18
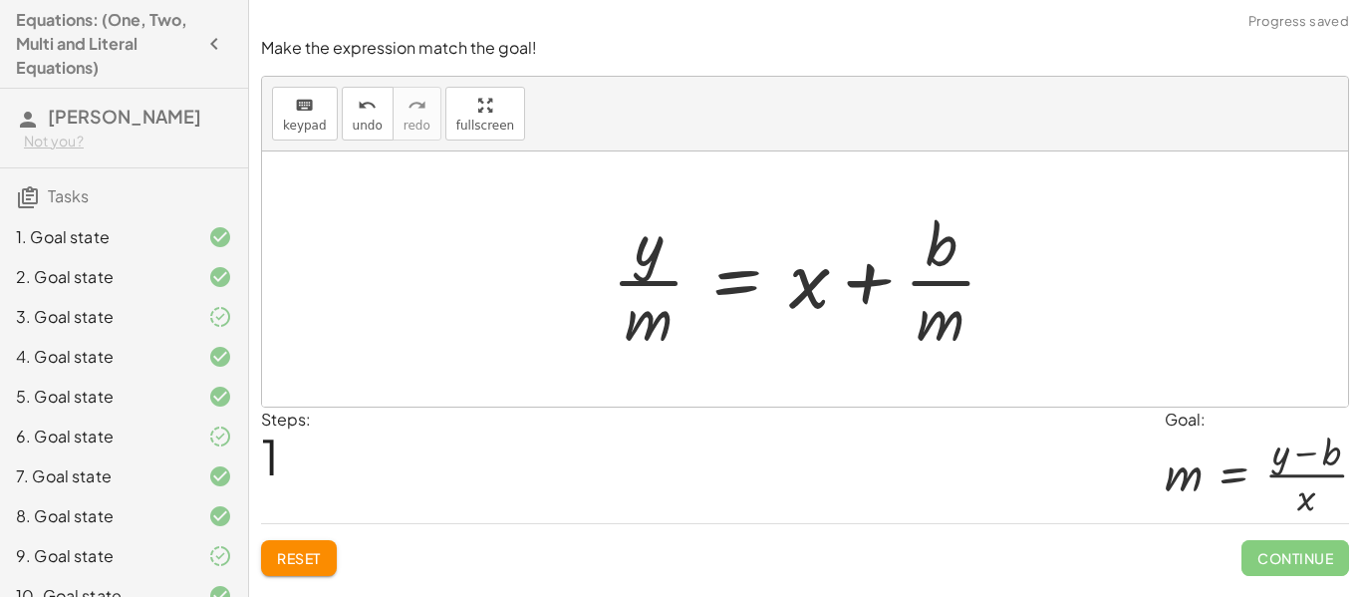
click at [304, 553] on span "Reset" at bounding box center [299, 558] width 44 height 18
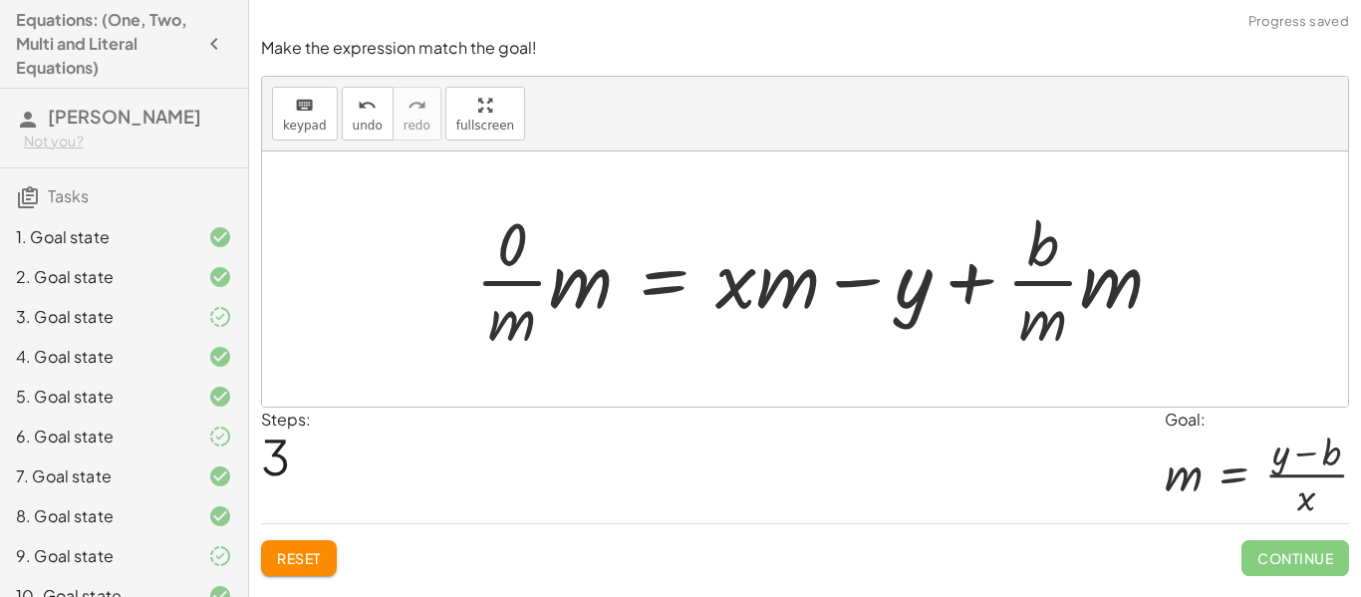
click at [305, 550] on span "Reset" at bounding box center [299, 558] width 44 height 18
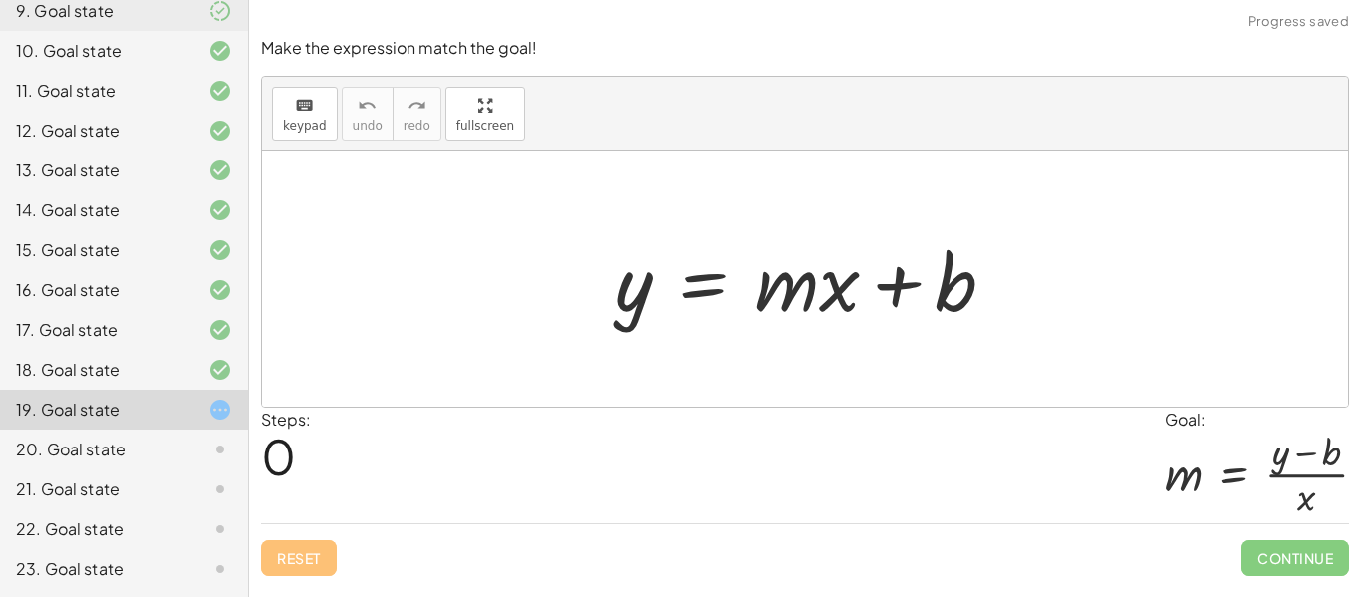
scroll to position [665, 0]
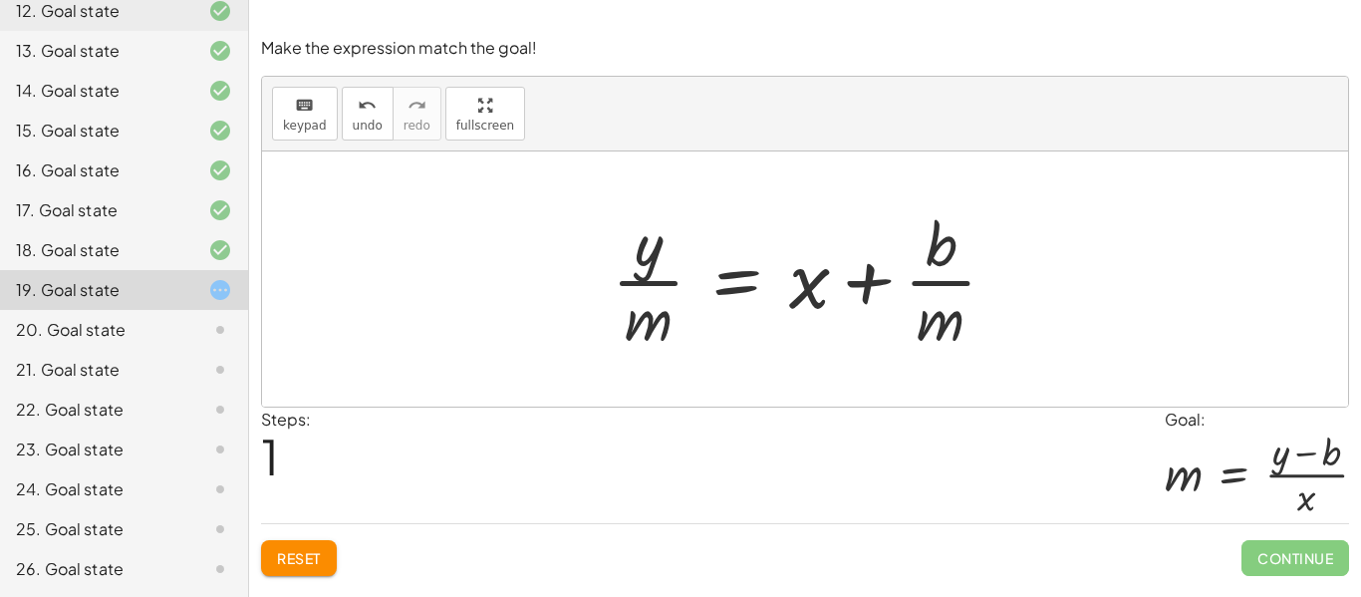
click at [303, 553] on span "Reset" at bounding box center [299, 558] width 44 height 18
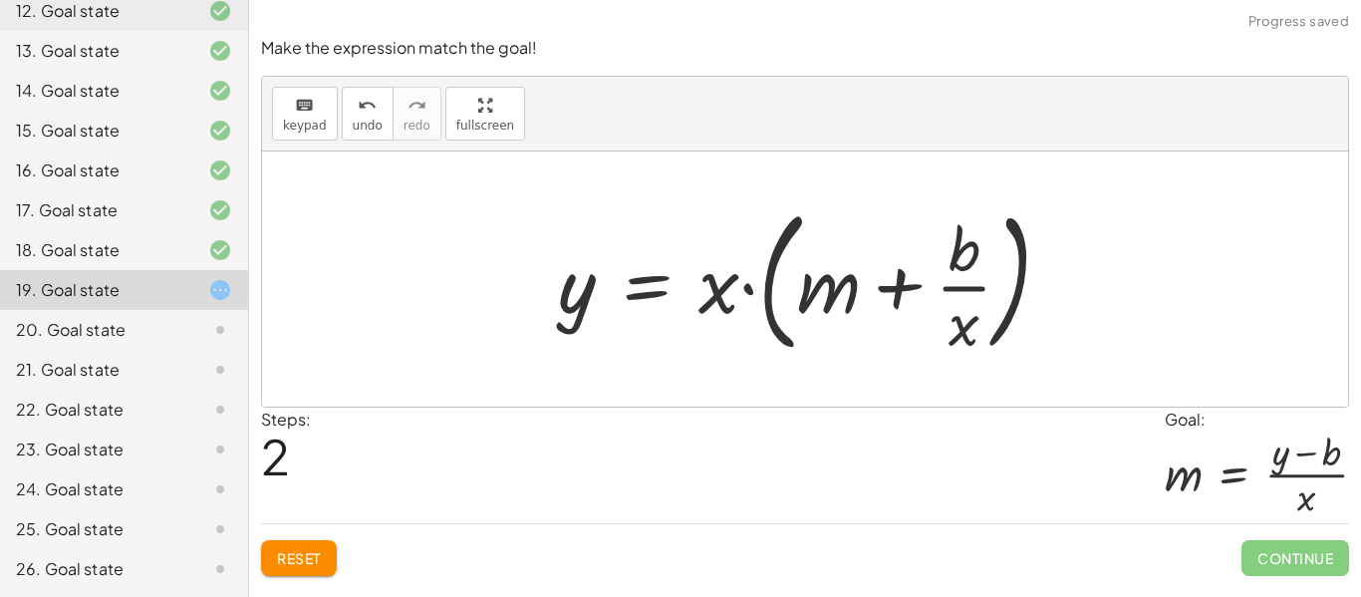
click at [311, 550] on span "Reset" at bounding box center [299, 558] width 44 height 18
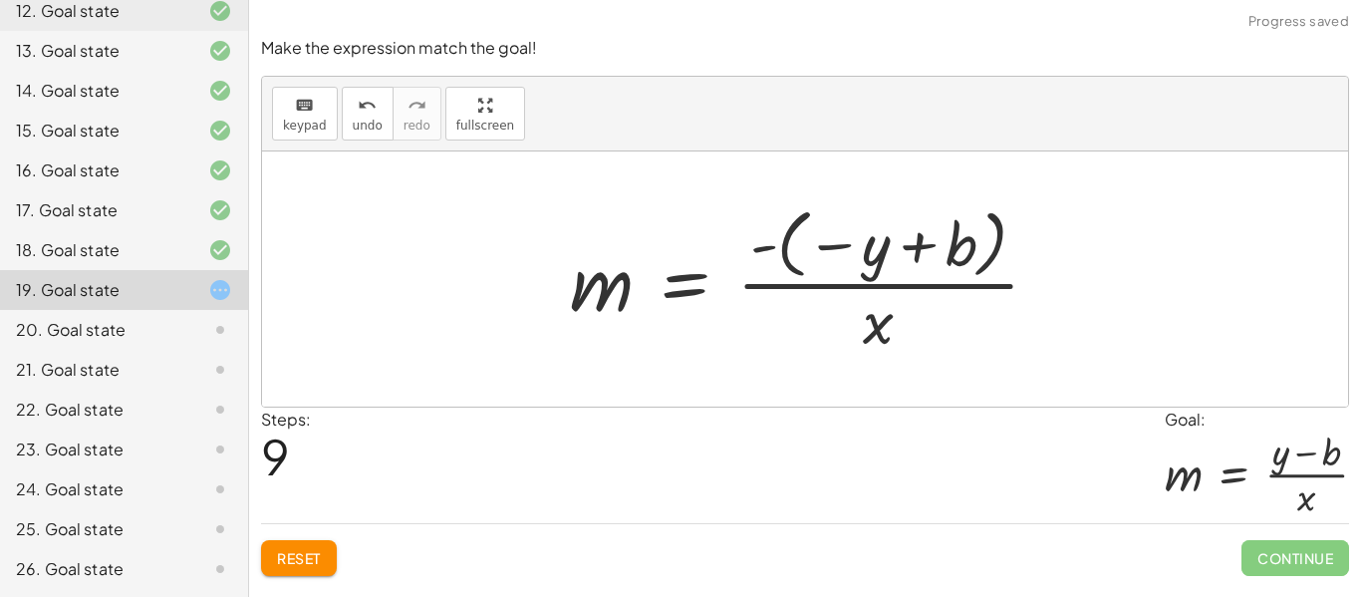
click at [1309, 557] on span "Continue" at bounding box center [1296, 558] width 108 height 36
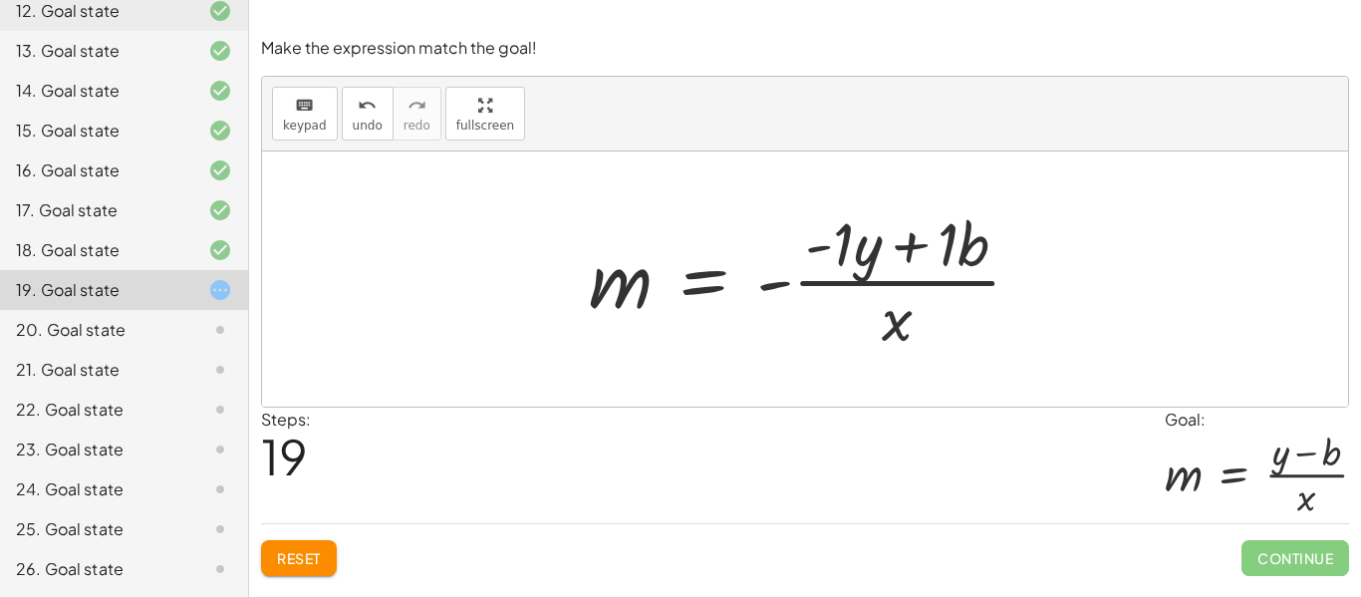
click at [285, 568] on button "Reset" at bounding box center [299, 558] width 76 height 36
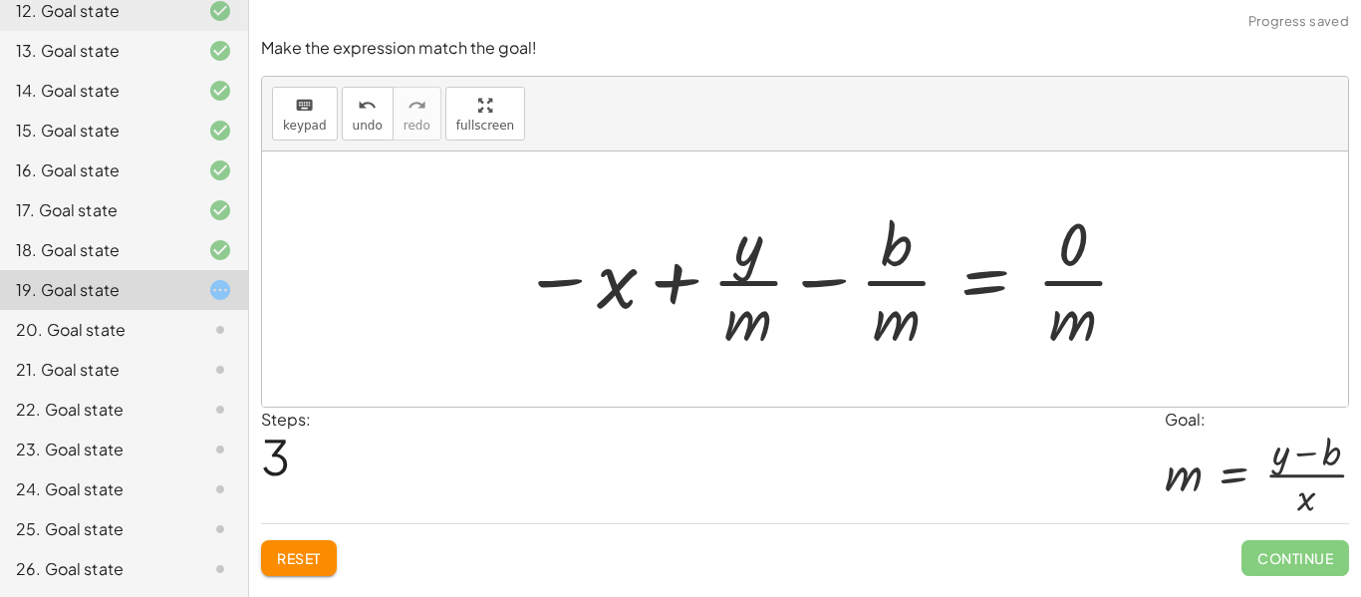
click at [290, 545] on button "Reset" at bounding box center [299, 558] width 76 height 36
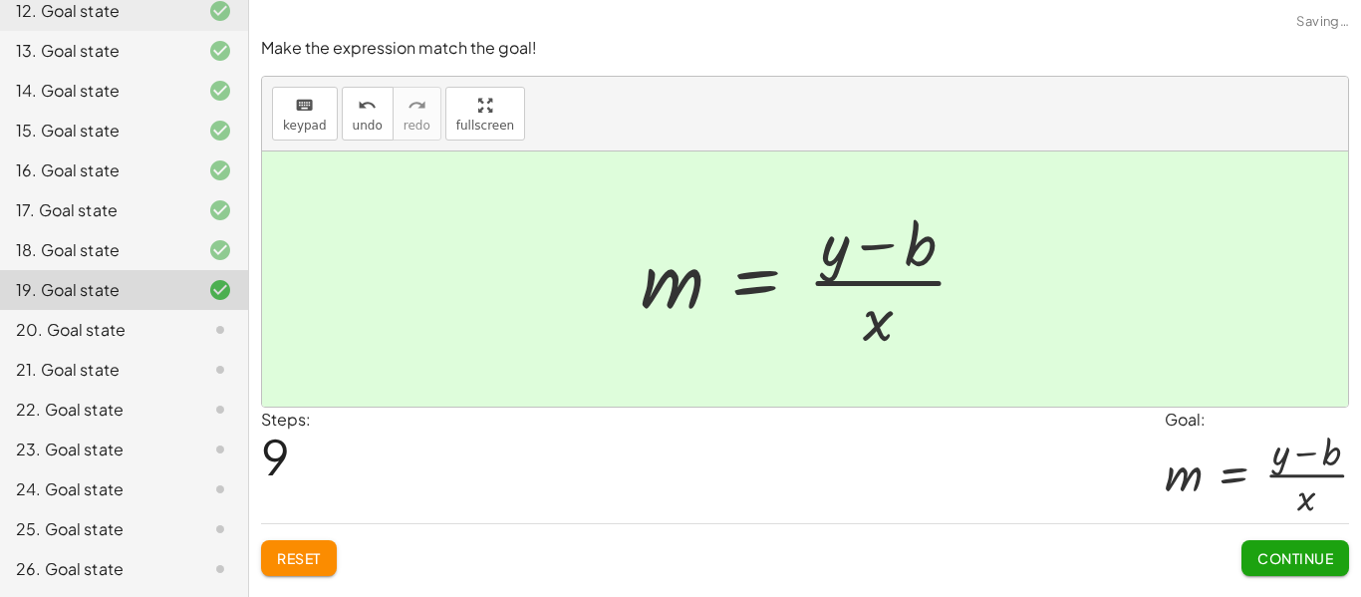
click at [1295, 572] on button "Continue" at bounding box center [1296, 558] width 108 height 36
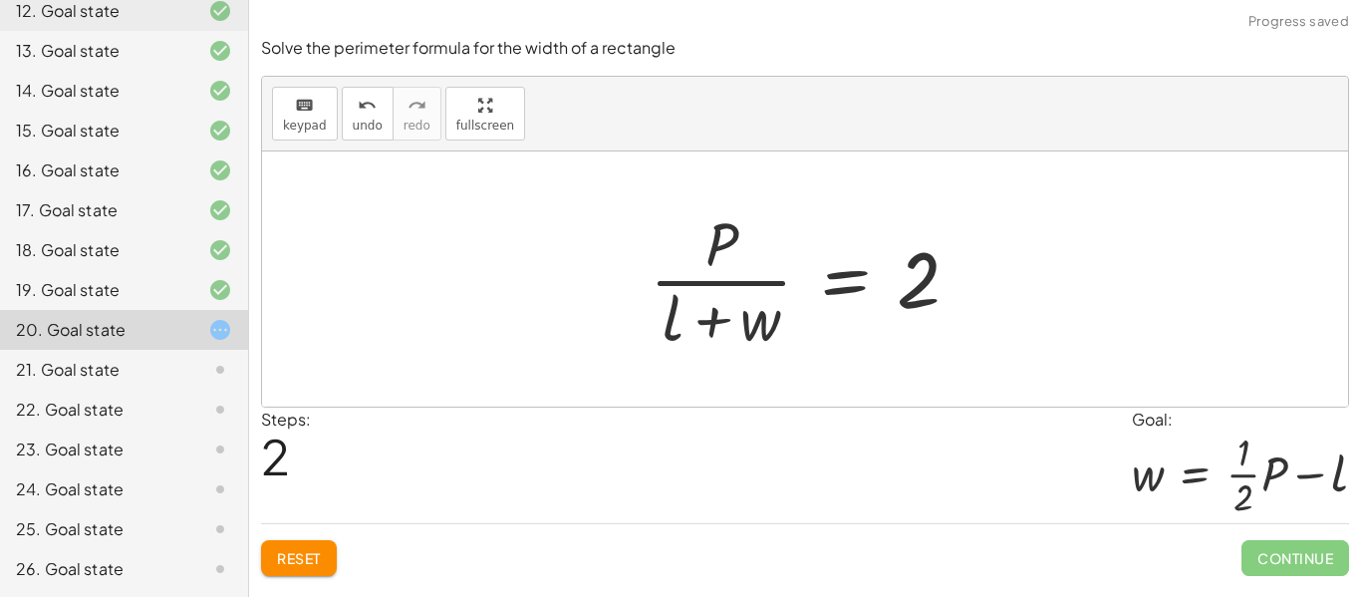
click at [285, 558] on span "Reset" at bounding box center [299, 558] width 44 height 18
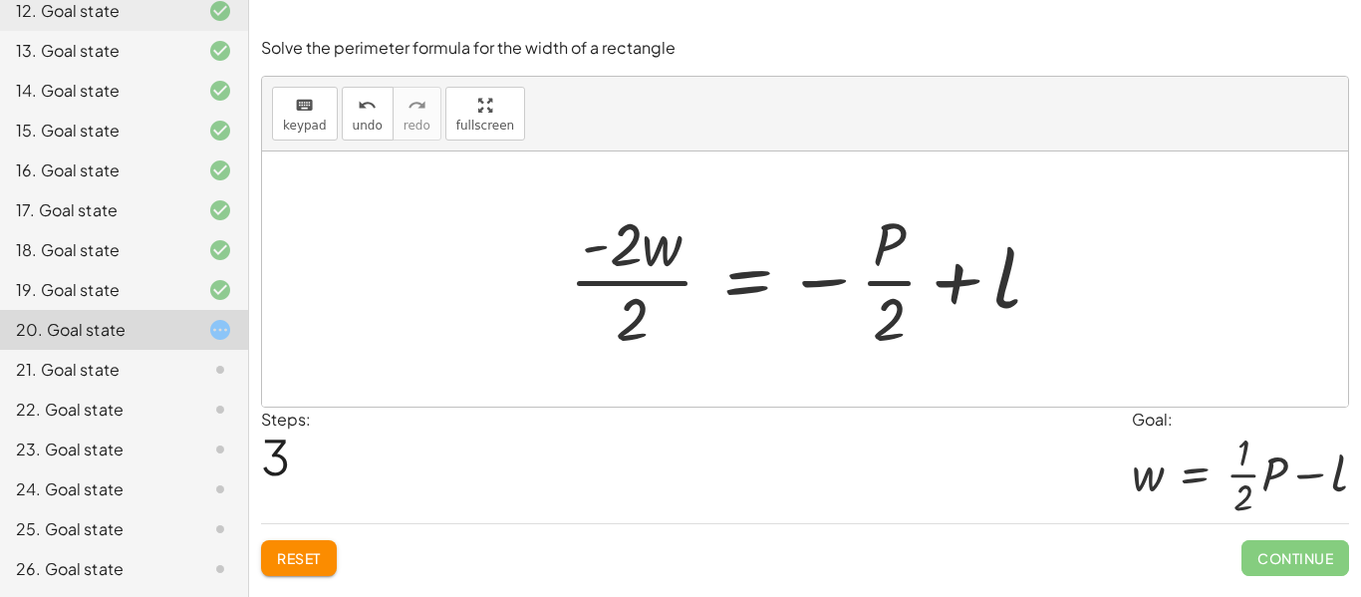
click at [311, 553] on span "Reset" at bounding box center [299, 558] width 44 height 18
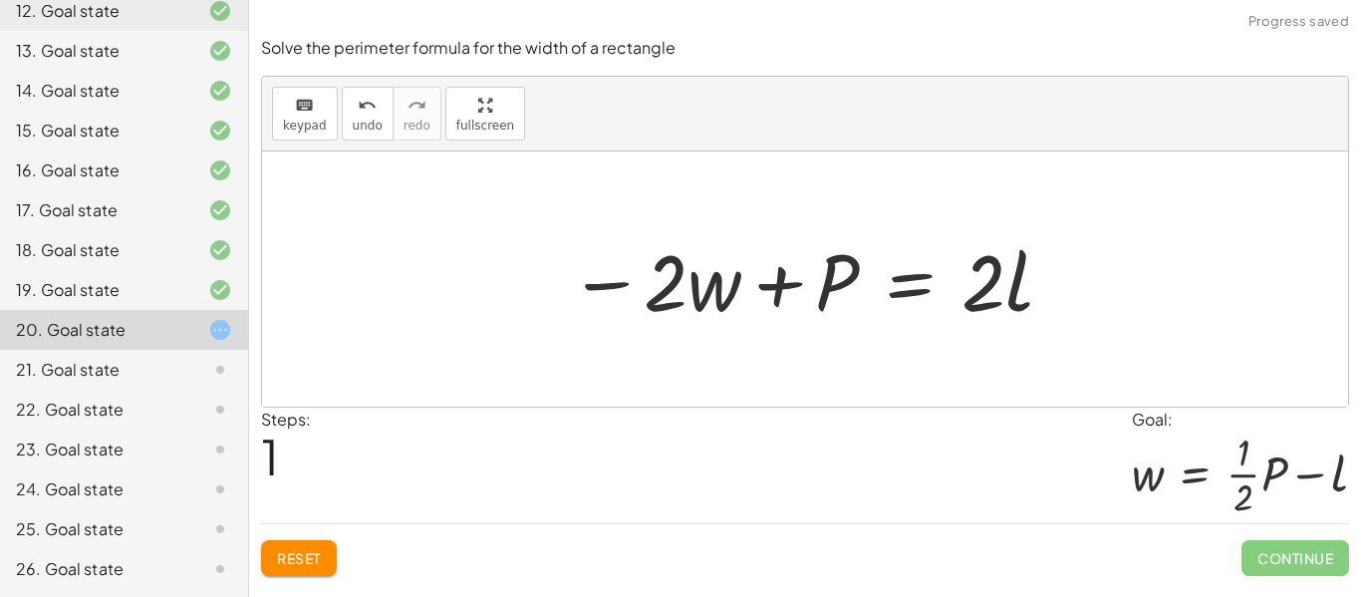
click at [318, 545] on button "Reset" at bounding box center [299, 558] width 76 height 36
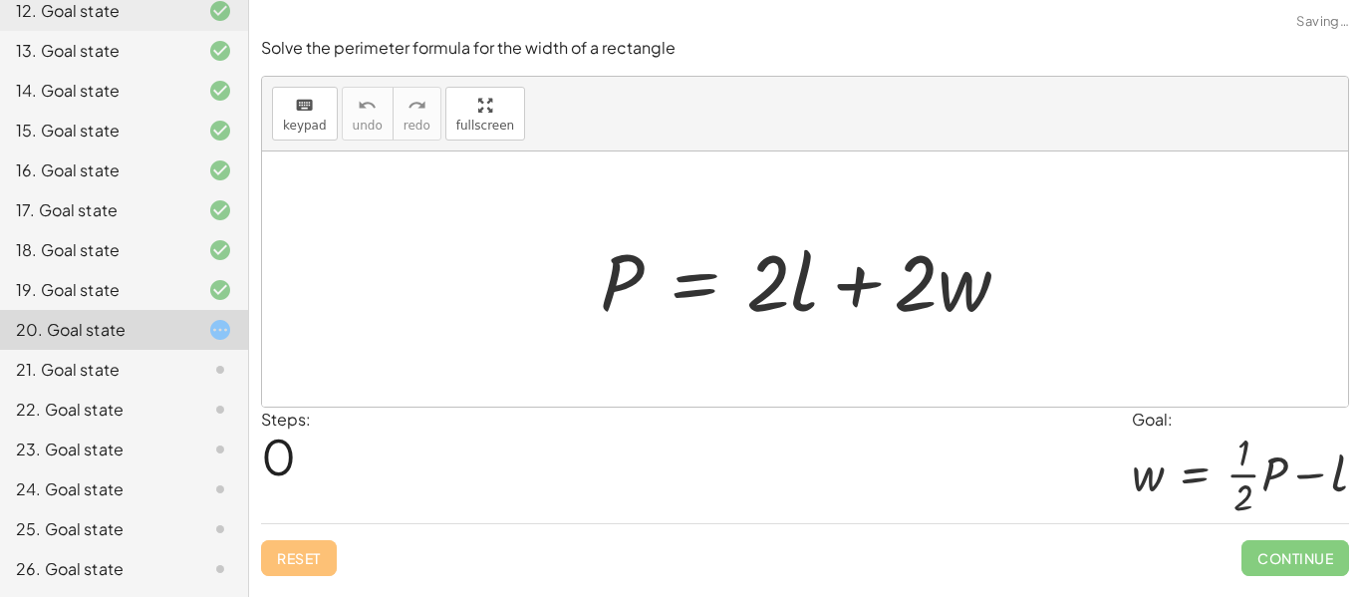
click at [118, 430] on div "21. Goal state" at bounding box center [124, 450] width 248 height 40
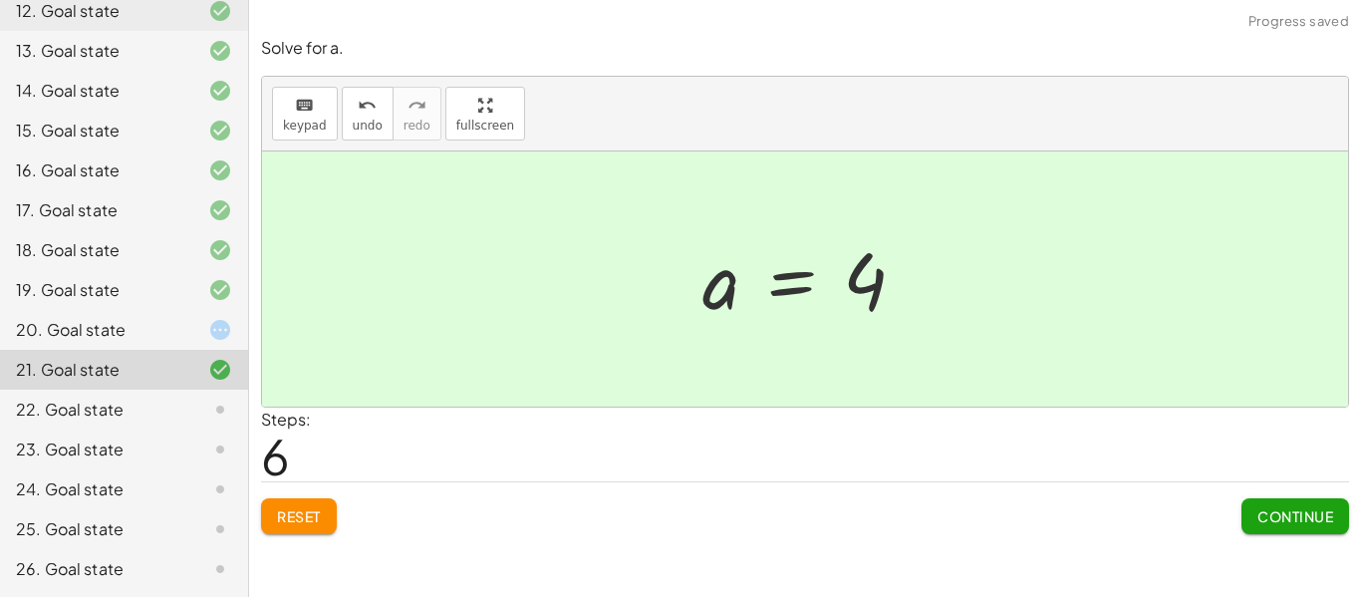
click at [1295, 525] on span "Continue" at bounding box center [1296, 516] width 76 height 18
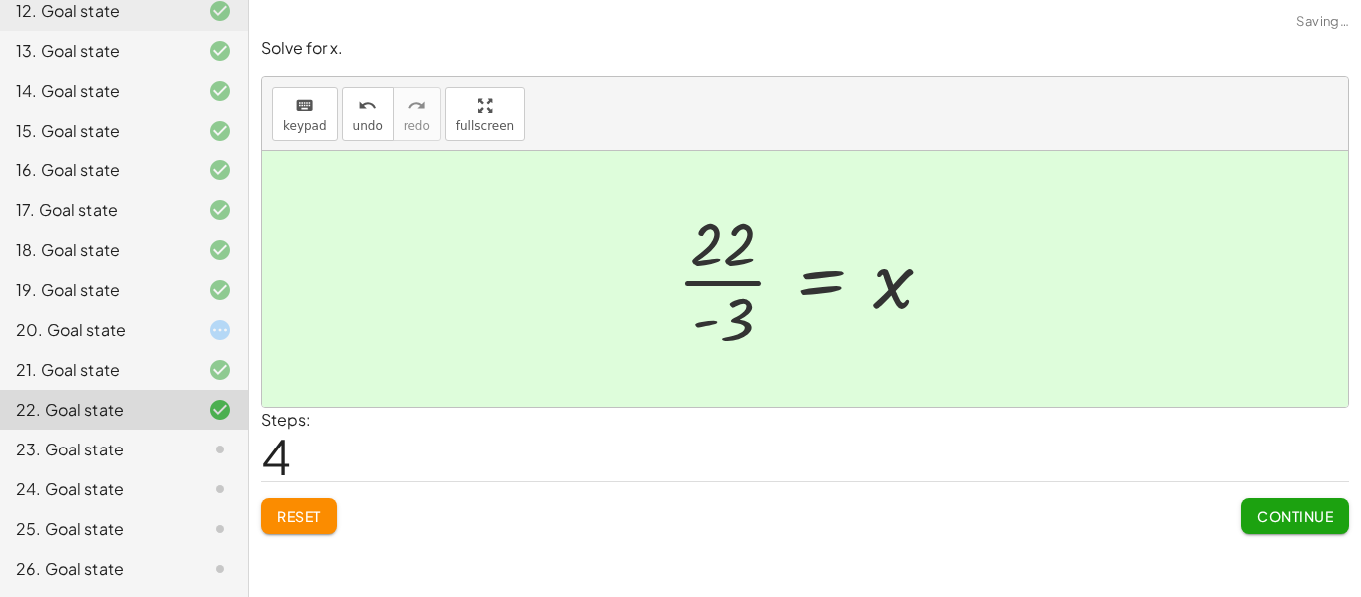
click at [1317, 522] on span "Continue" at bounding box center [1296, 516] width 76 height 18
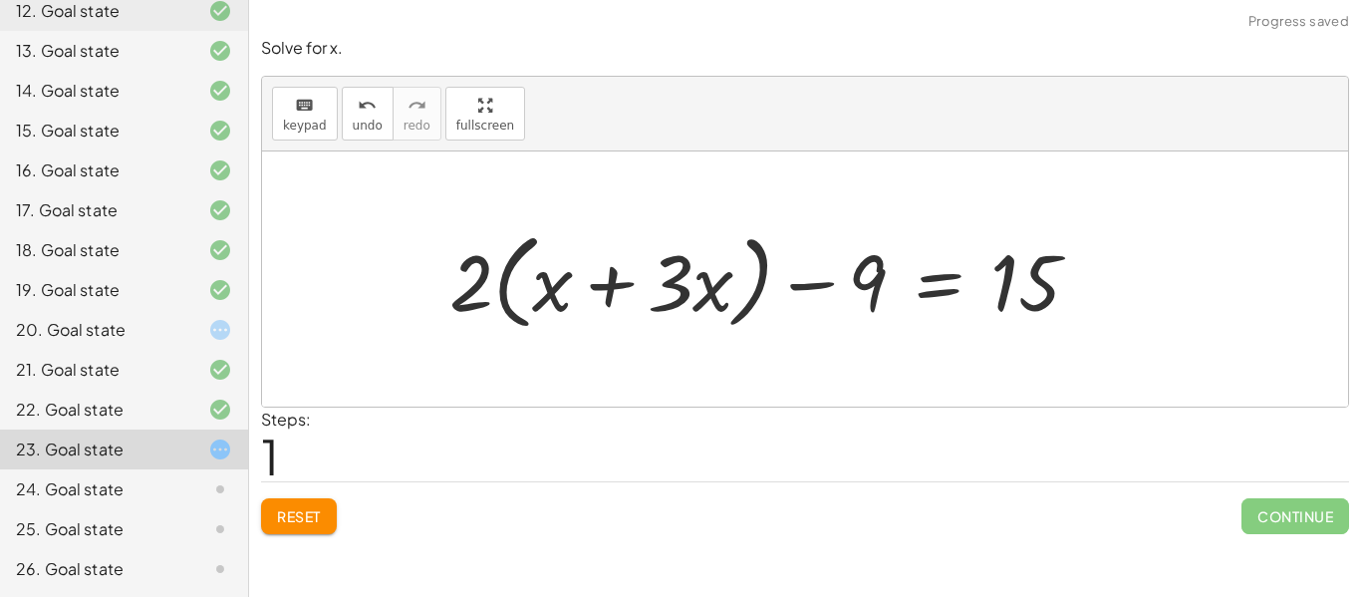
click at [309, 508] on span "Reset" at bounding box center [299, 516] width 44 height 18
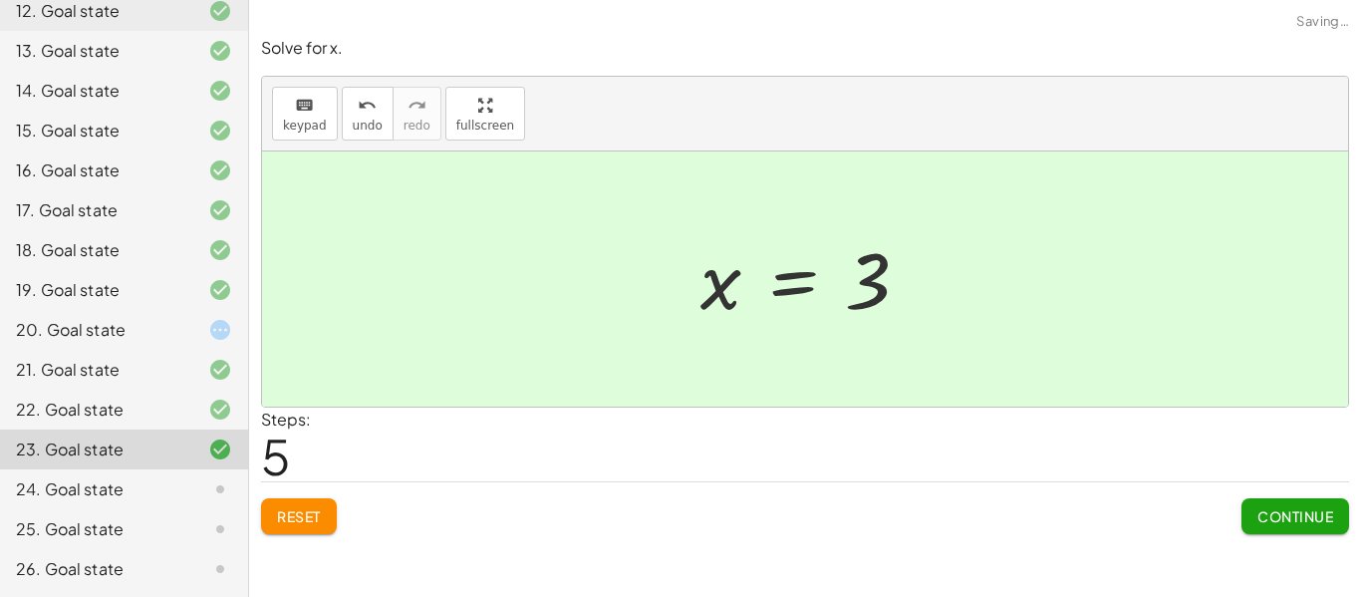
click at [1298, 502] on button "Continue" at bounding box center [1296, 516] width 108 height 36
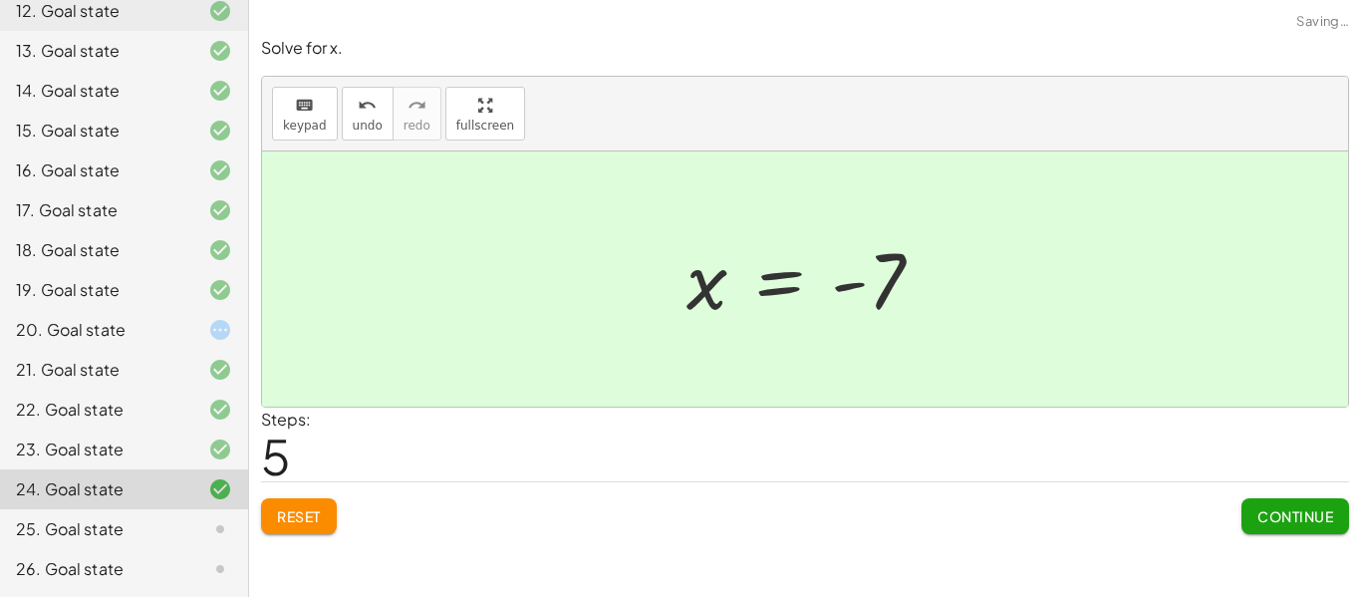
click at [1282, 527] on button "Continue" at bounding box center [1296, 516] width 108 height 36
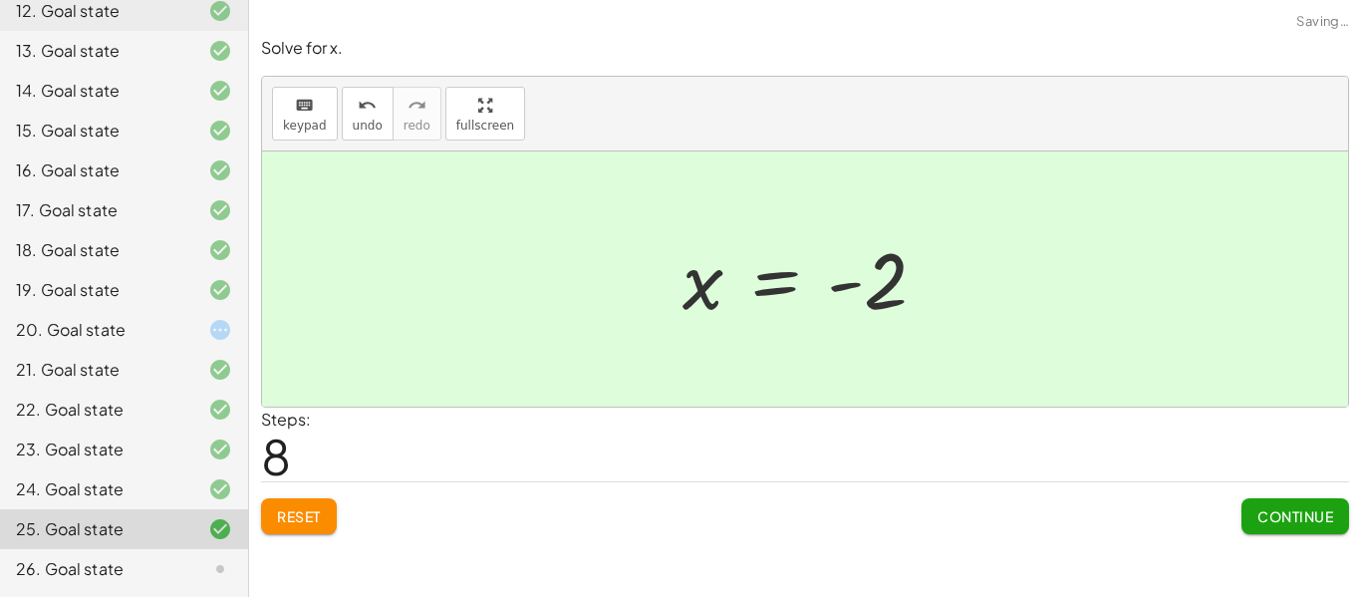
click at [1303, 514] on span "Continue" at bounding box center [1296, 516] width 76 height 18
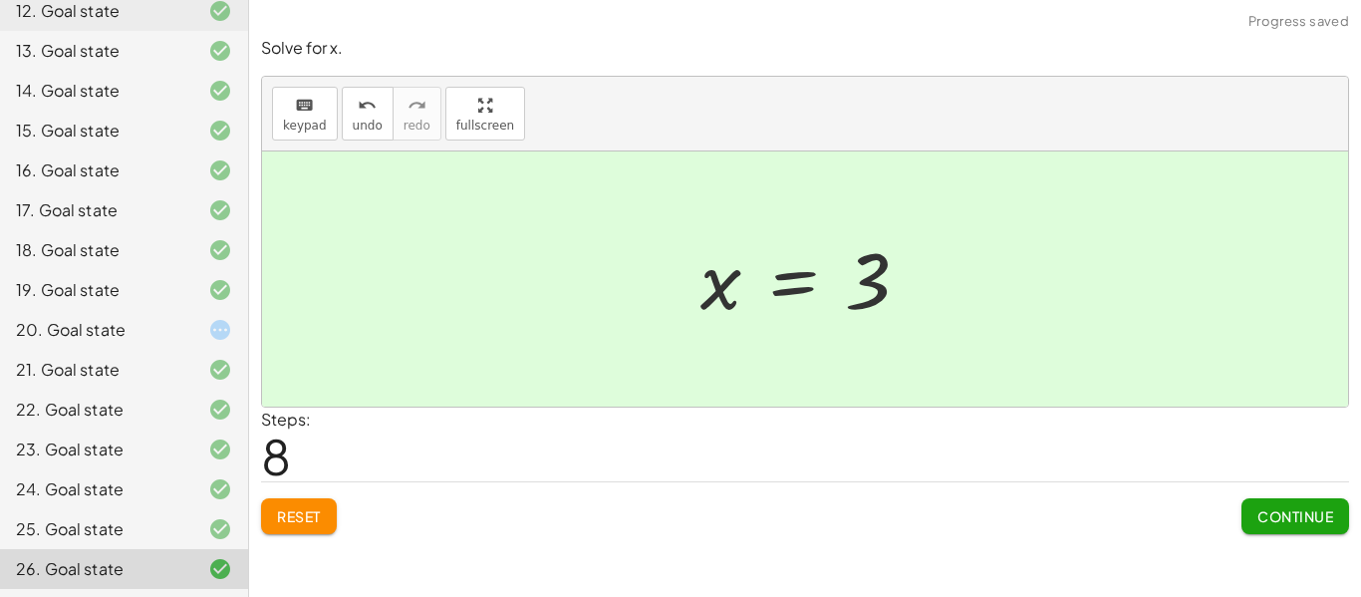
click at [1307, 524] on span "Continue" at bounding box center [1296, 516] width 76 height 18
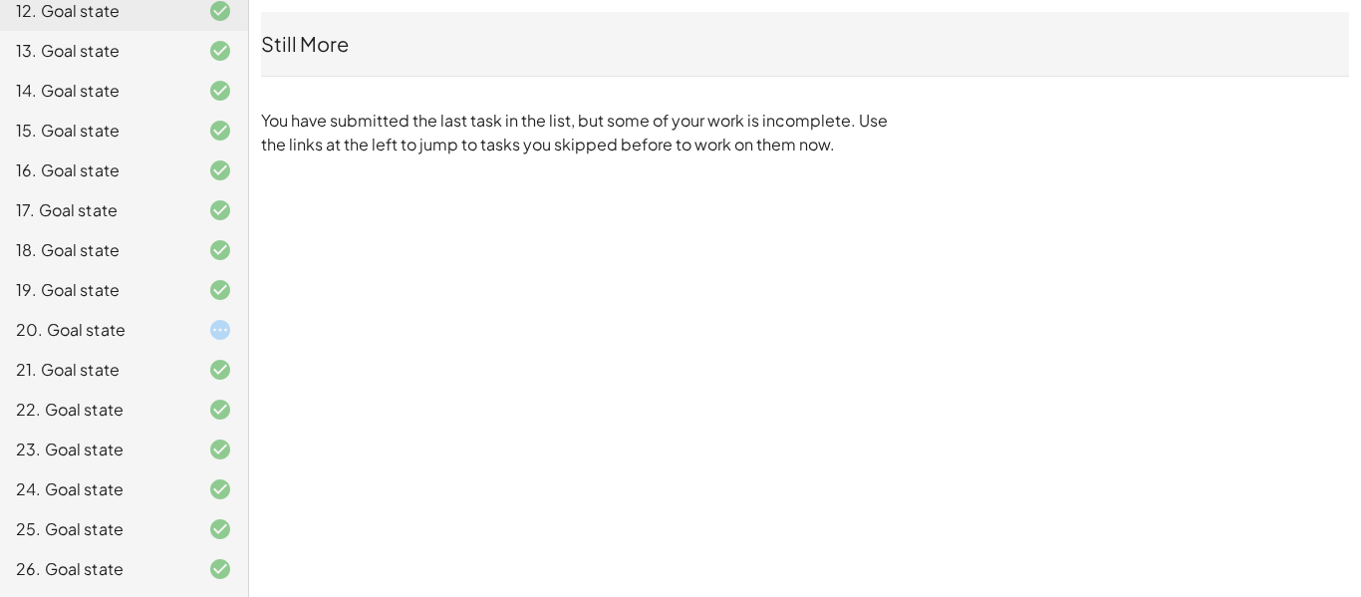
click at [123, 338] on div "20. Goal state" at bounding box center [96, 330] width 160 height 24
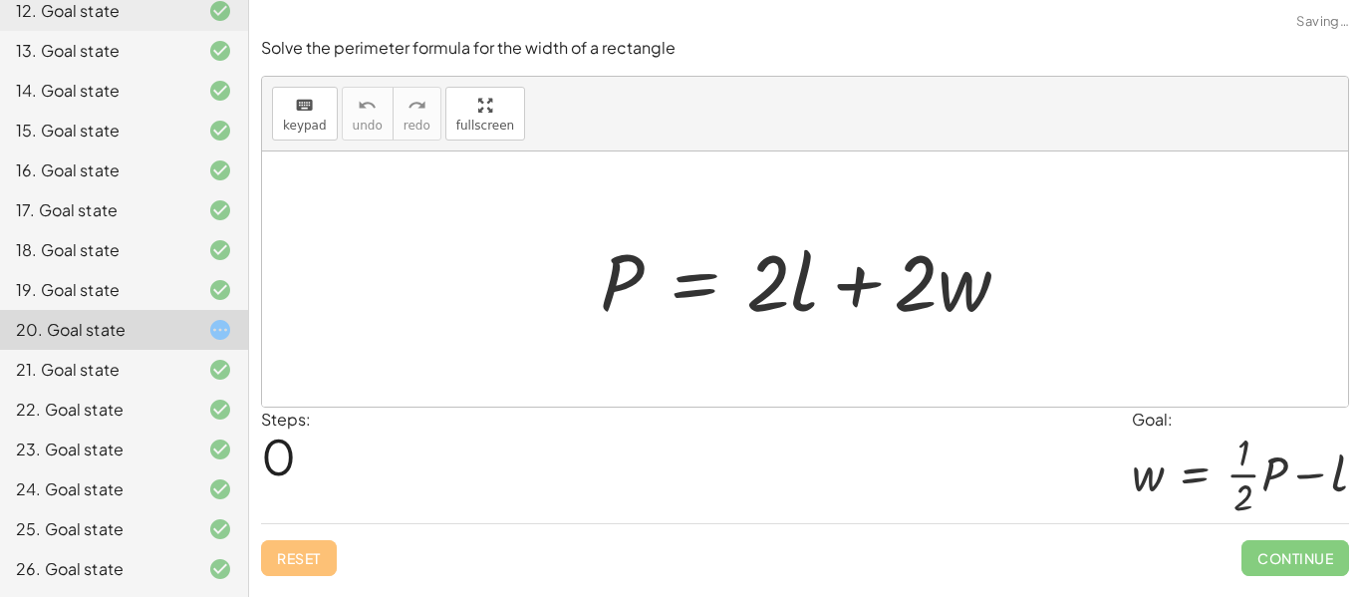
click at [87, 327] on div "20. Goal state" at bounding box center [96, 330] width 160 height 24
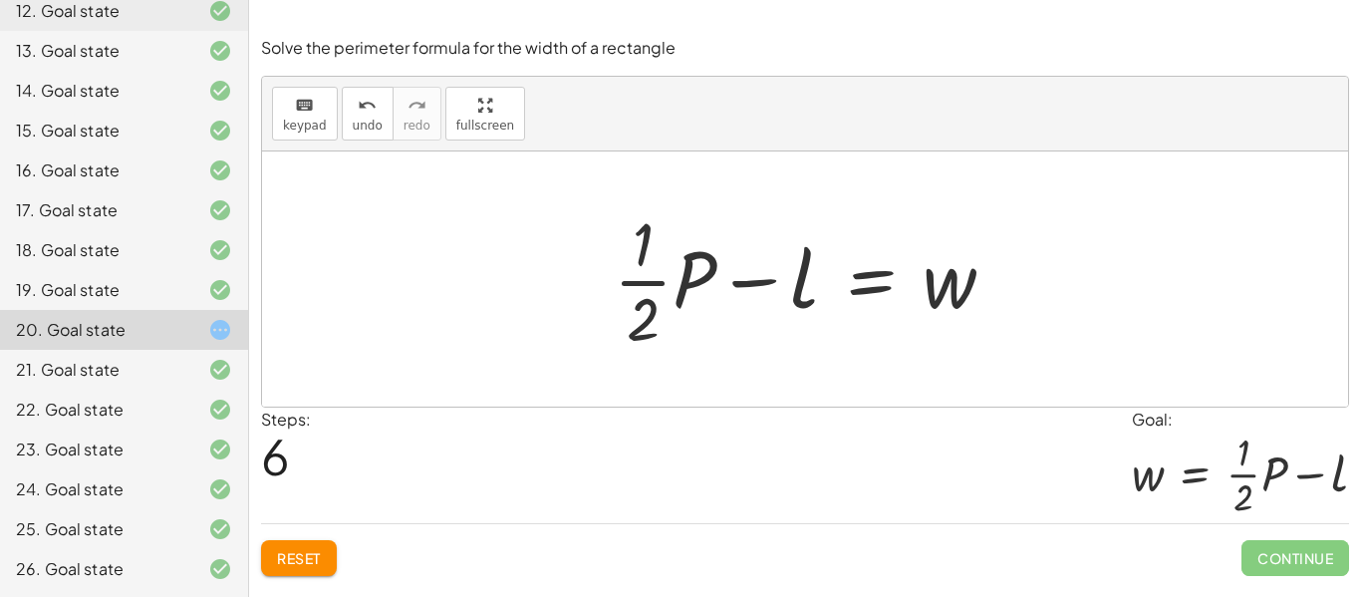
click at [1285, 567] on span "Continue" at bounding box center [1296, 558] width 108 height 36
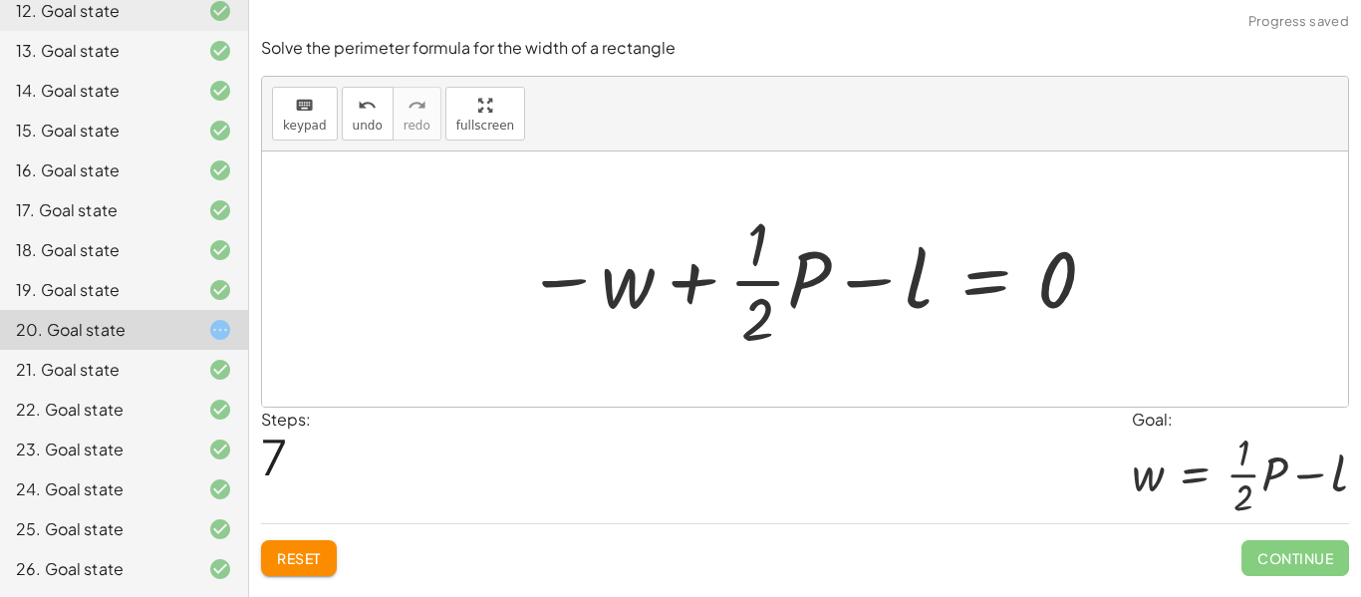
click at [312, 547] on button "Reset" at bounding box center [299, 558] width 76 height 36
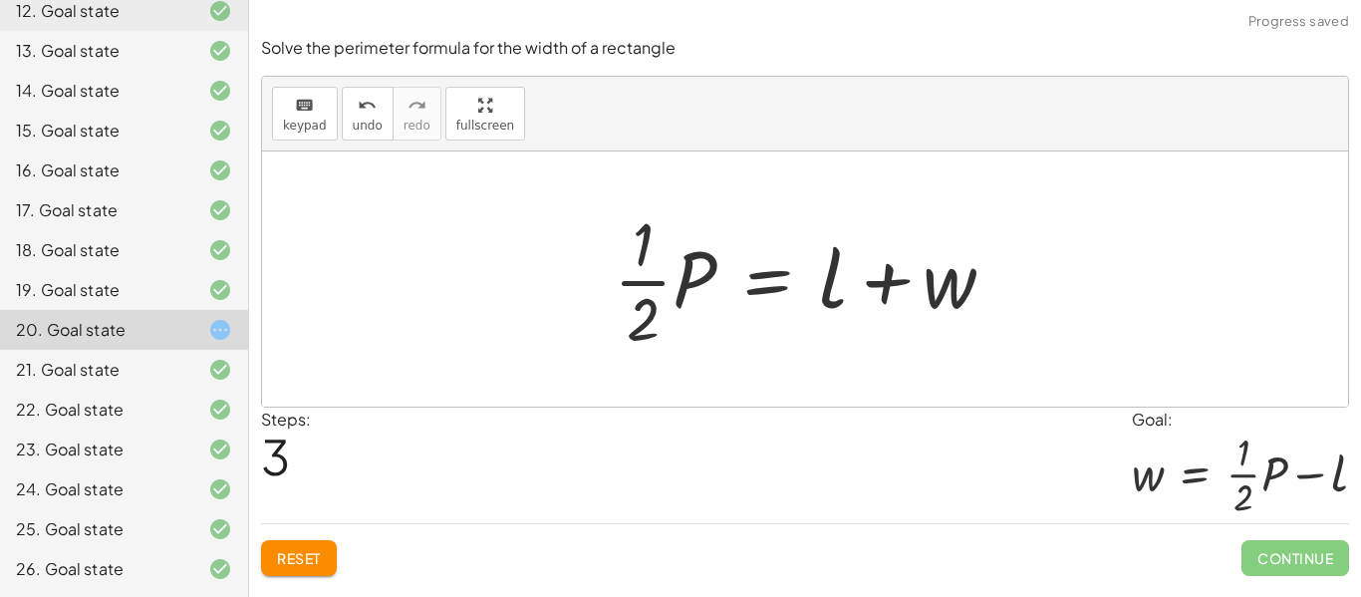
click at [289, 573] on button "Reset" at bounding box center [299, 558] width 76 height 36
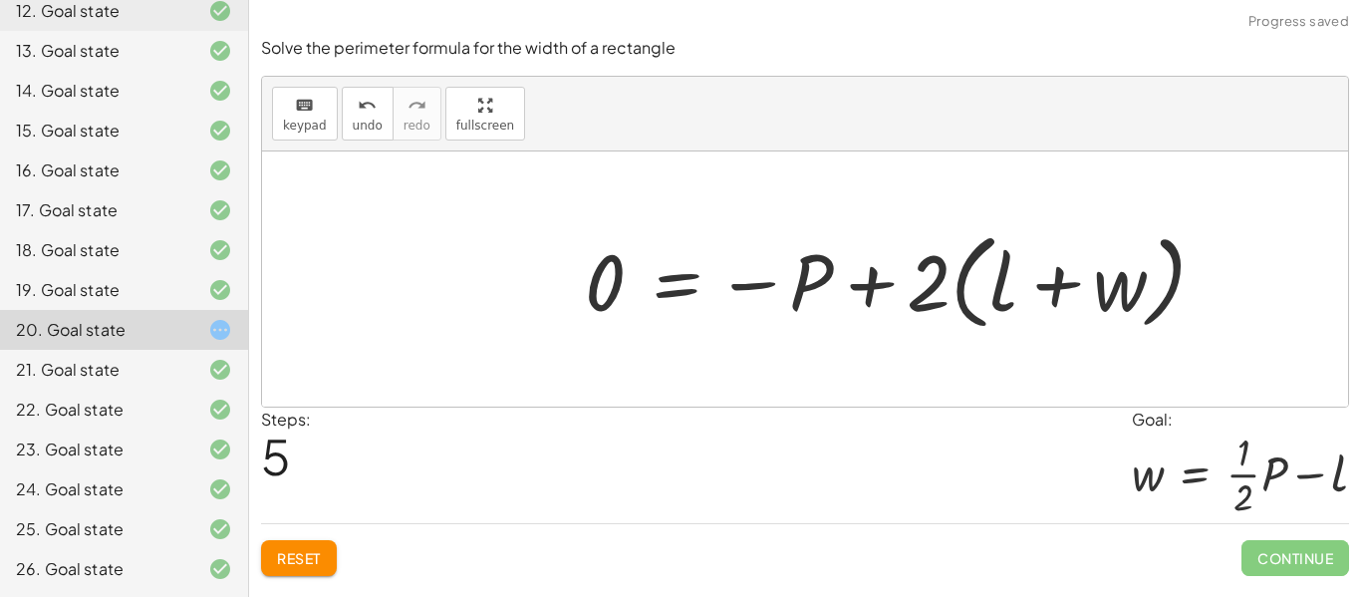
click at [298, 551] on span "Reset" at bounding box center [299, 558] width 44 height 18
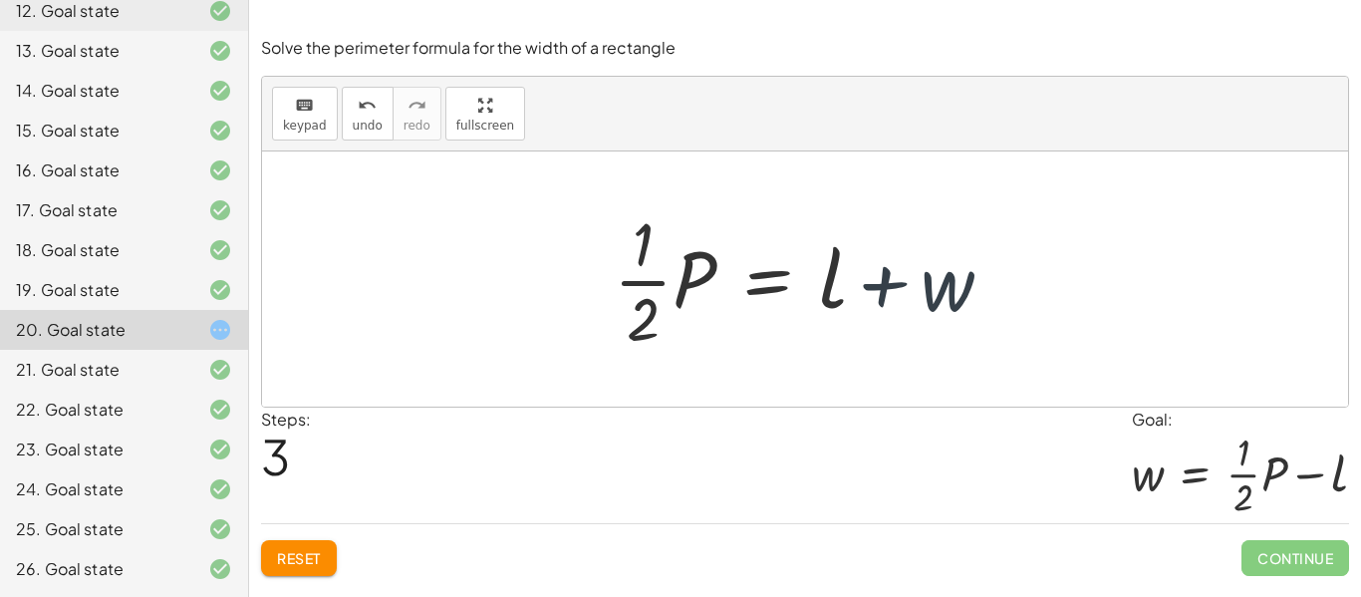
click at [313, 560] on span "Reset" at bounding box center [299, 558] width 44 height 18
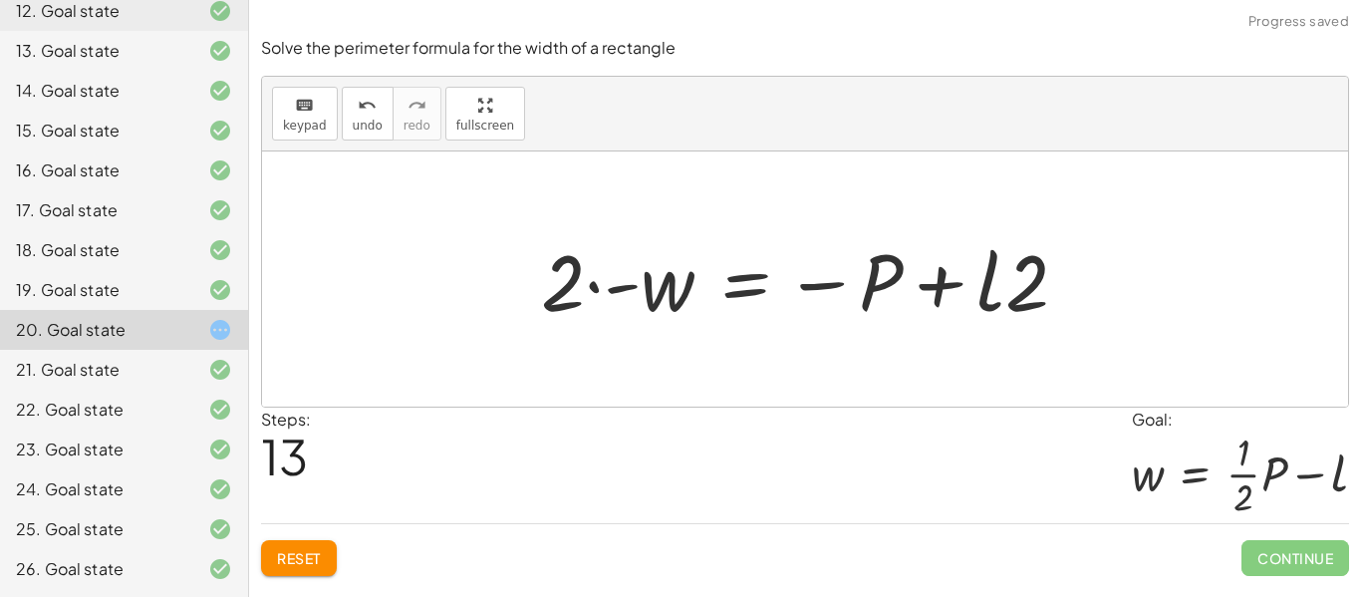
click at [312, 554] on span "Reset" at bounding box center [299, 558] width 44 height 18
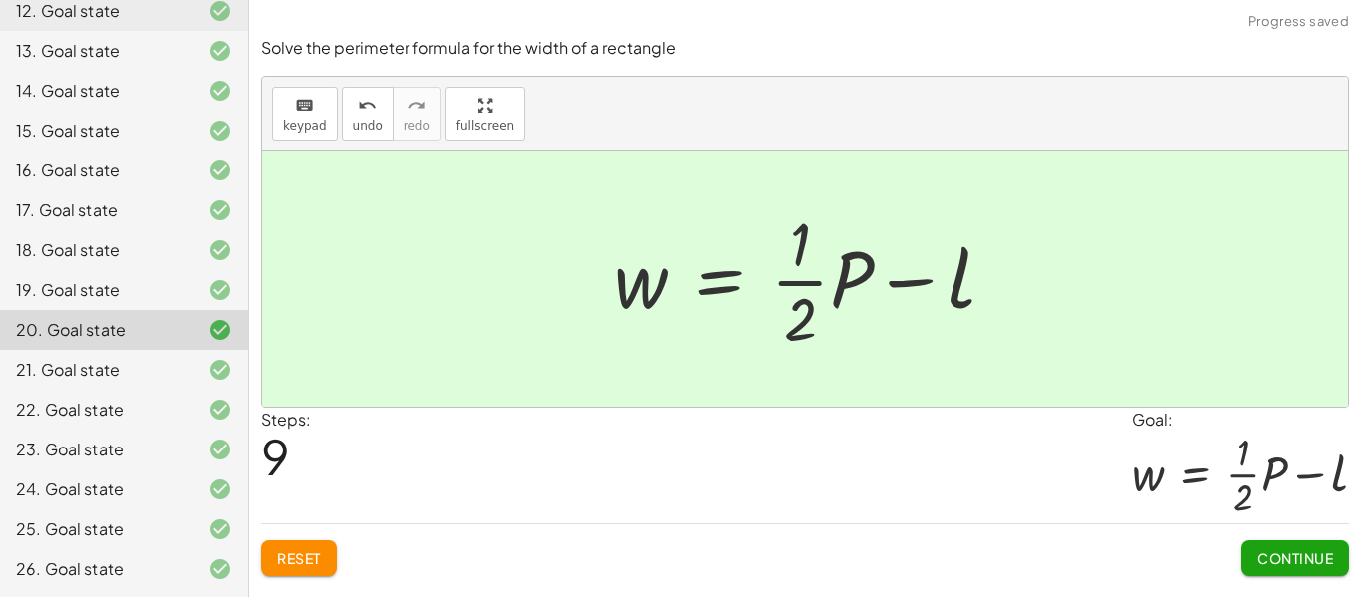
click at [1311, 576] on button "Continue" at bounding box center [1296, 558] width 108 height 36
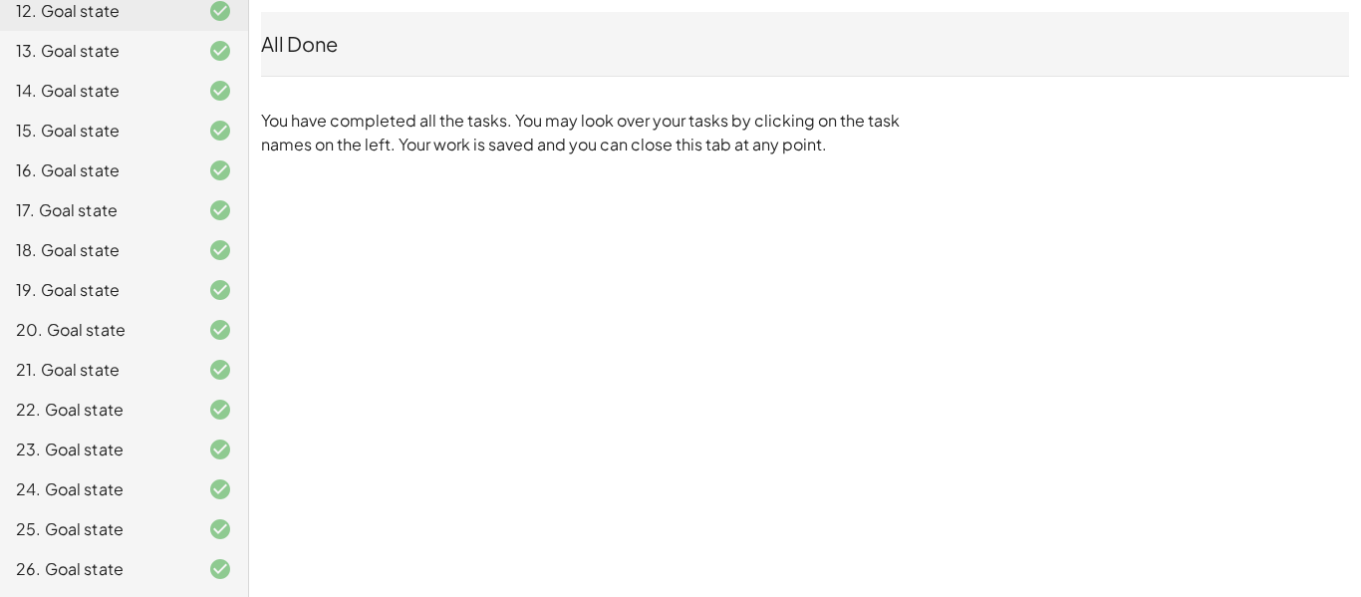
scroll to position [0, 0]
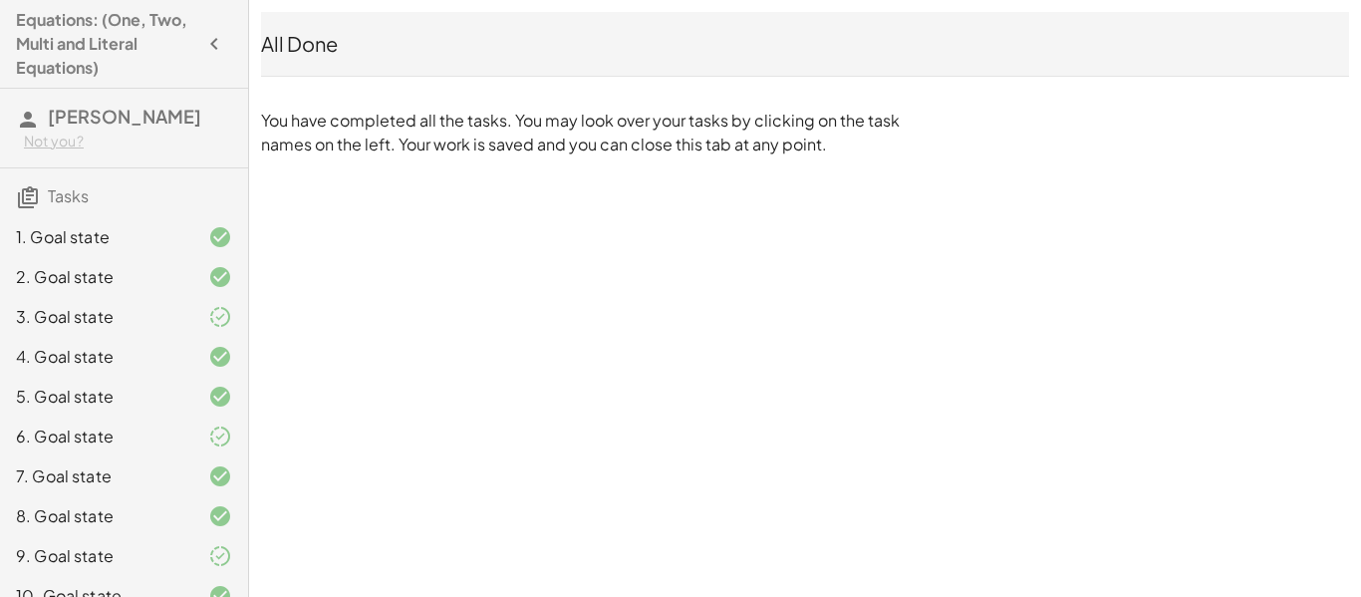
click at [212, 47] on icon "button" at bounding box center [214, 44] width 24 height 24
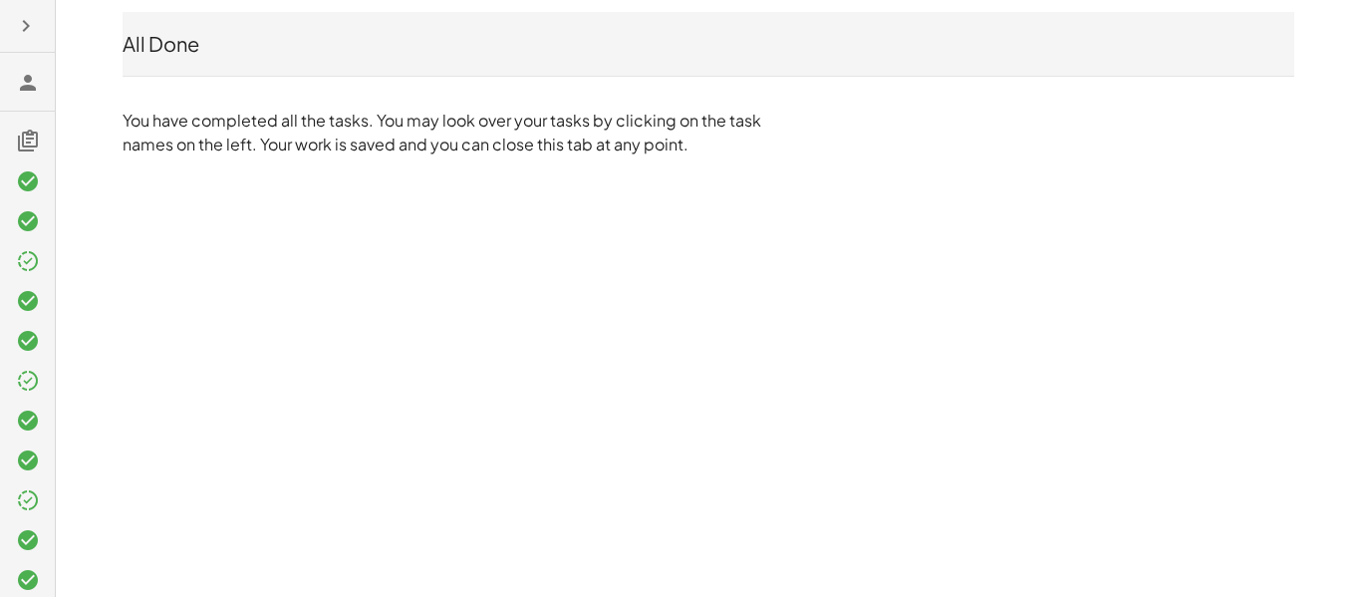
click at [27, 34] on icon "button" at bounding box center [26, 26] width 24 height 24
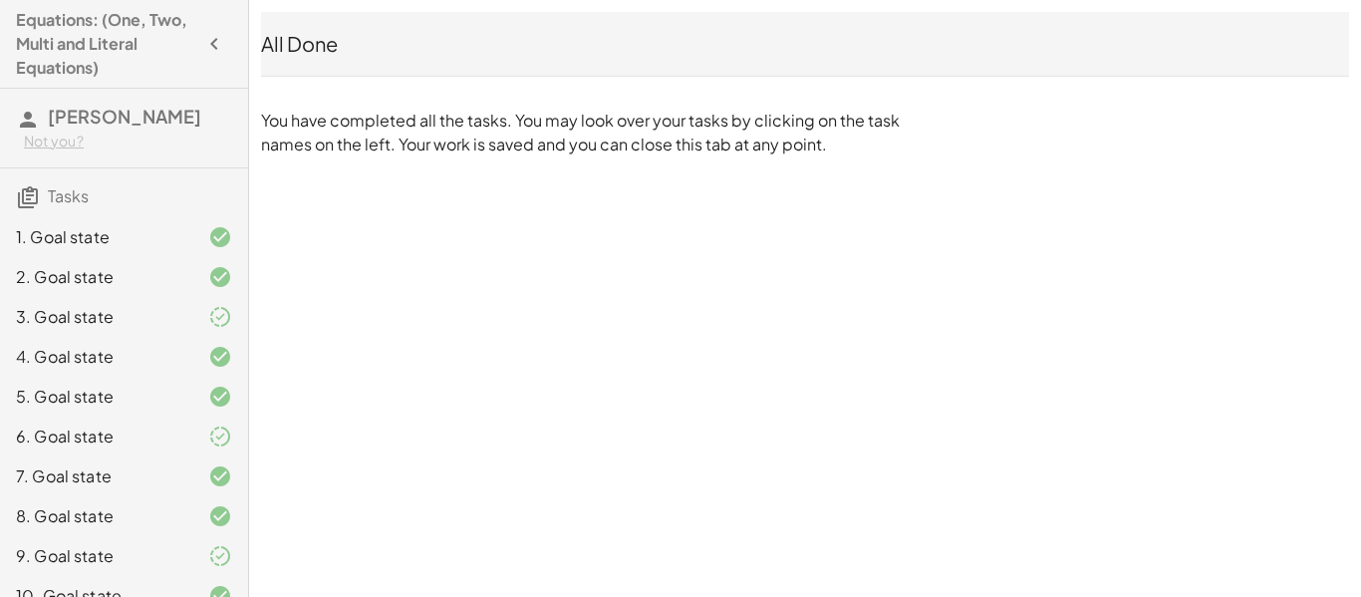
click at [126, 328] on div "3. Goal state" at bounding box center [96, 317] width 160 height 24
